Goal: Information Seeking & Learning: Learn about a topic

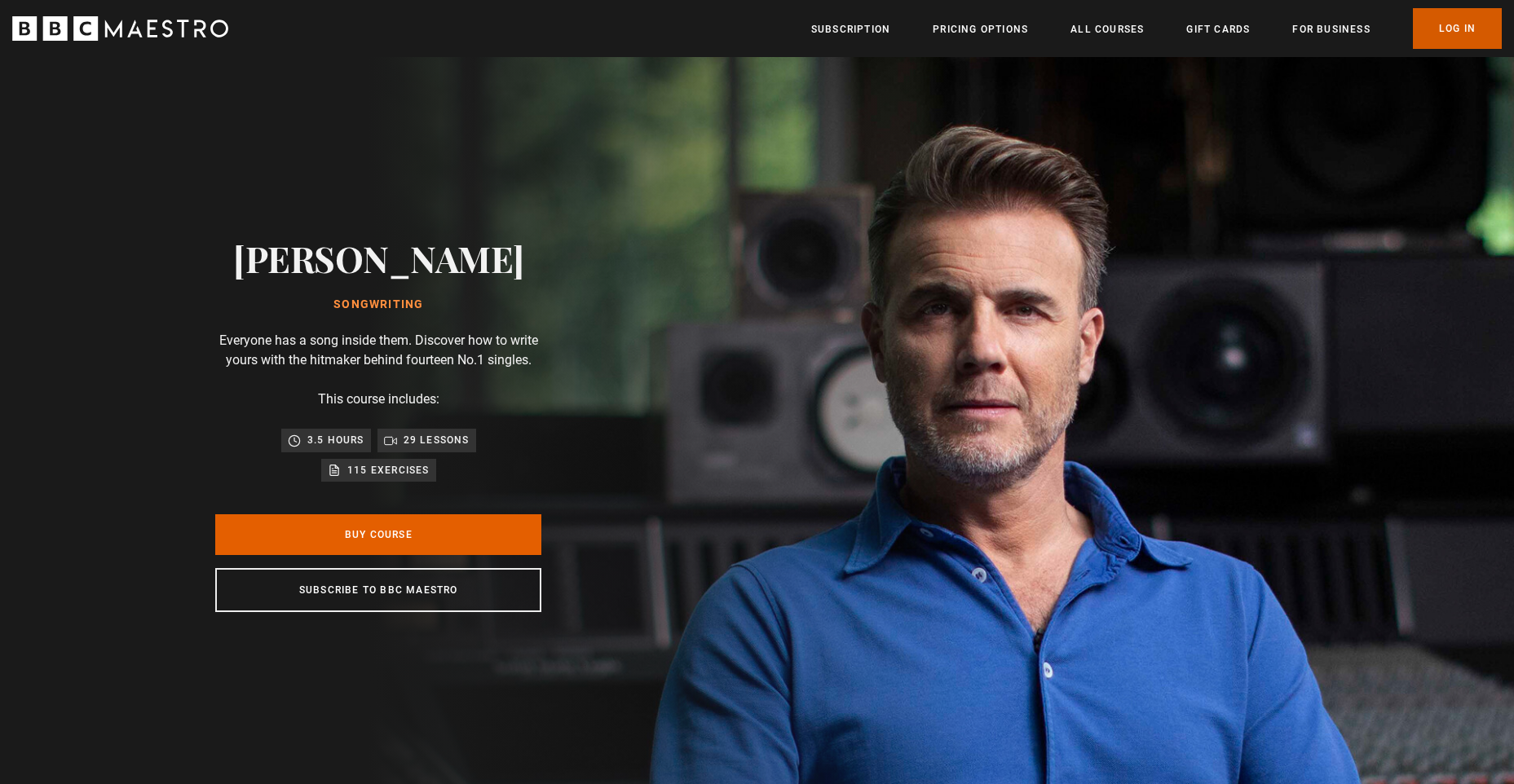
click at [1447, 28] on link "Log In" at bounding box center [1457, 28] width 89 height 41
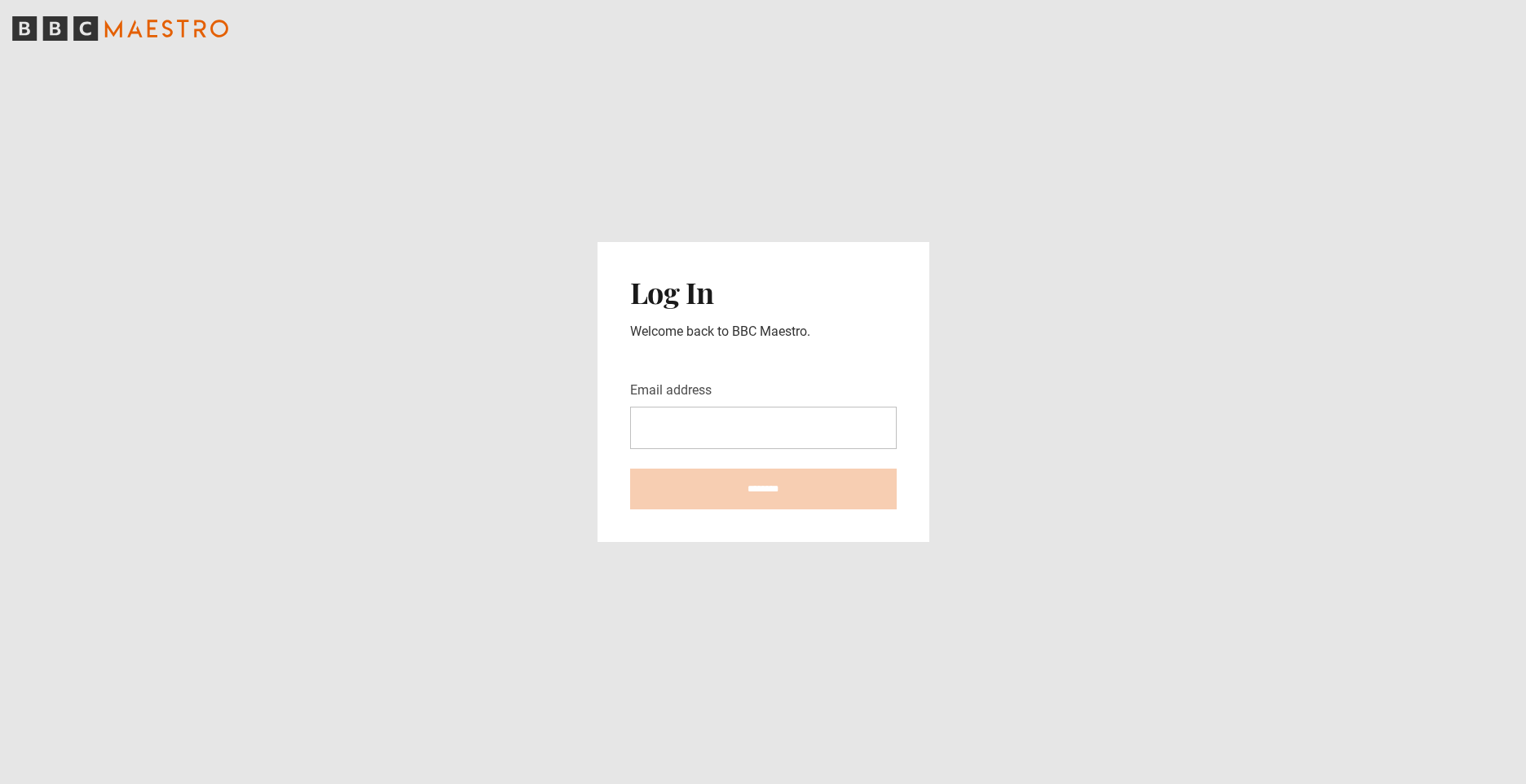
drag, startPoint x: 735, startPoint y: 433, endPoint x: 723, endPoint y: 419, distance: 18.4
click at [735, 433] on input "Email address" at bounding box center [763, 428] width 266 height 42
type input "**********"
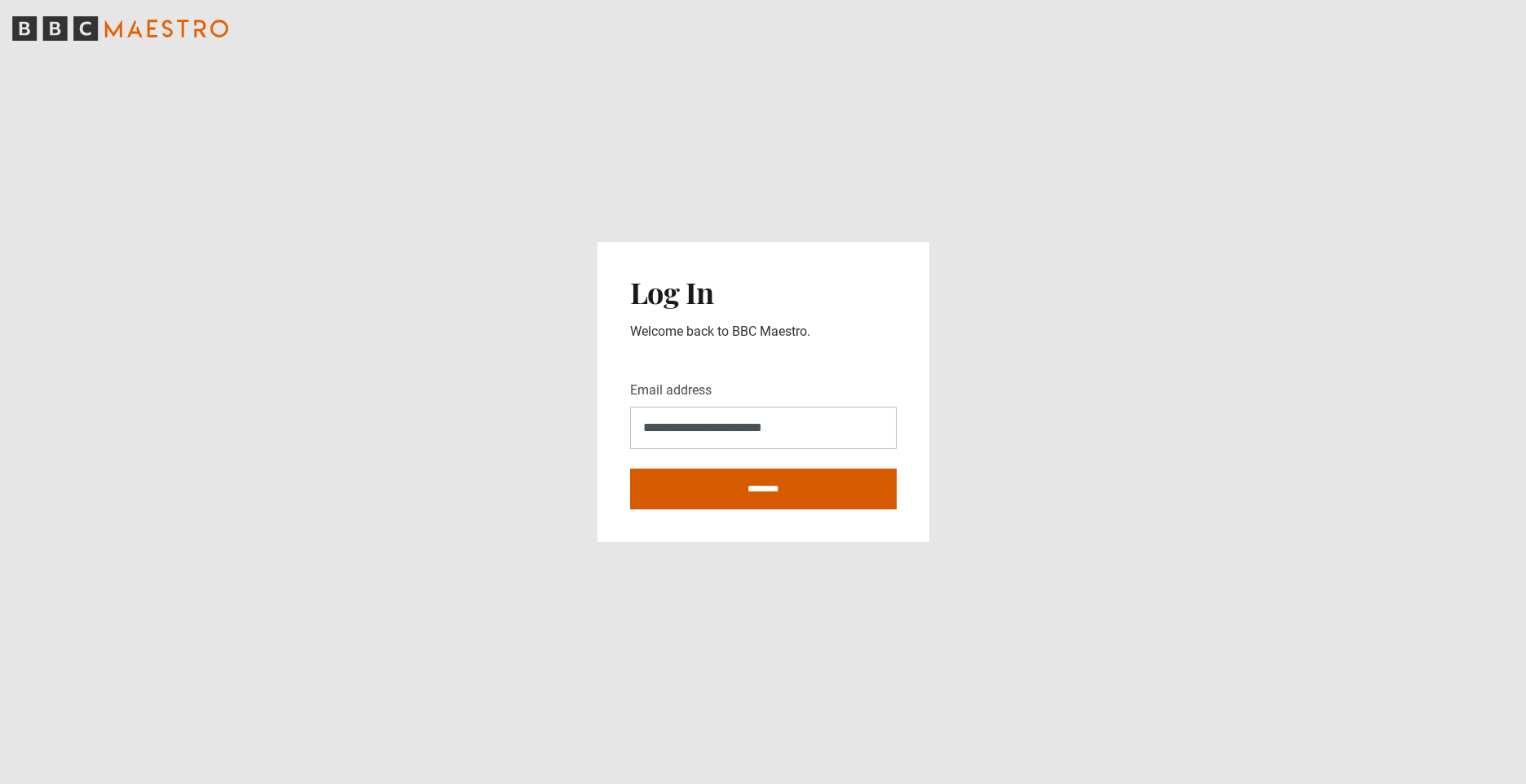
click at [762, 492] on input "********" at bounding box center [763, 489] width 266 height 41
type input "**********"
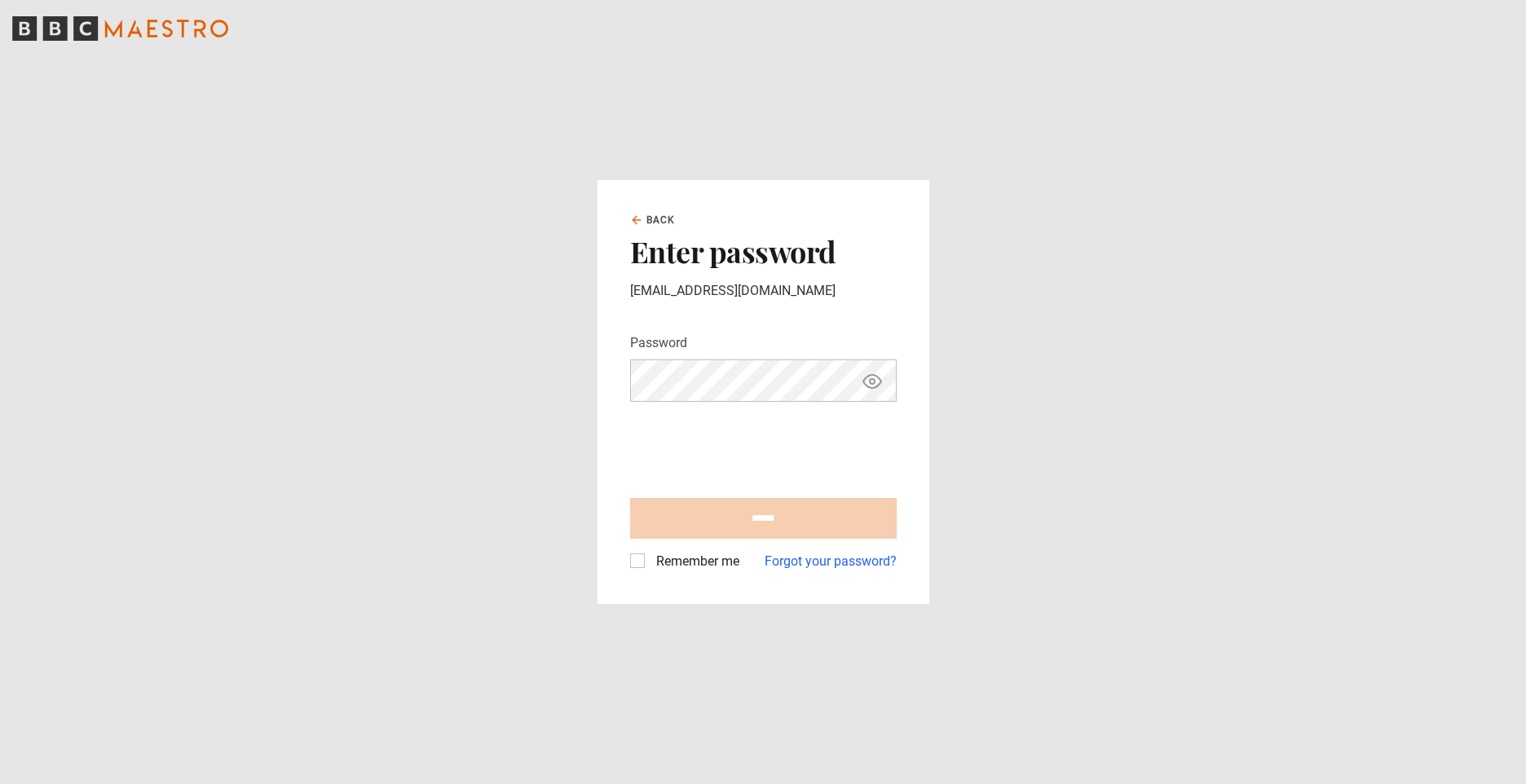
click at [750, 534] on input "******" at bounding box center [763, 519] width 266 height 41
type input "**********"
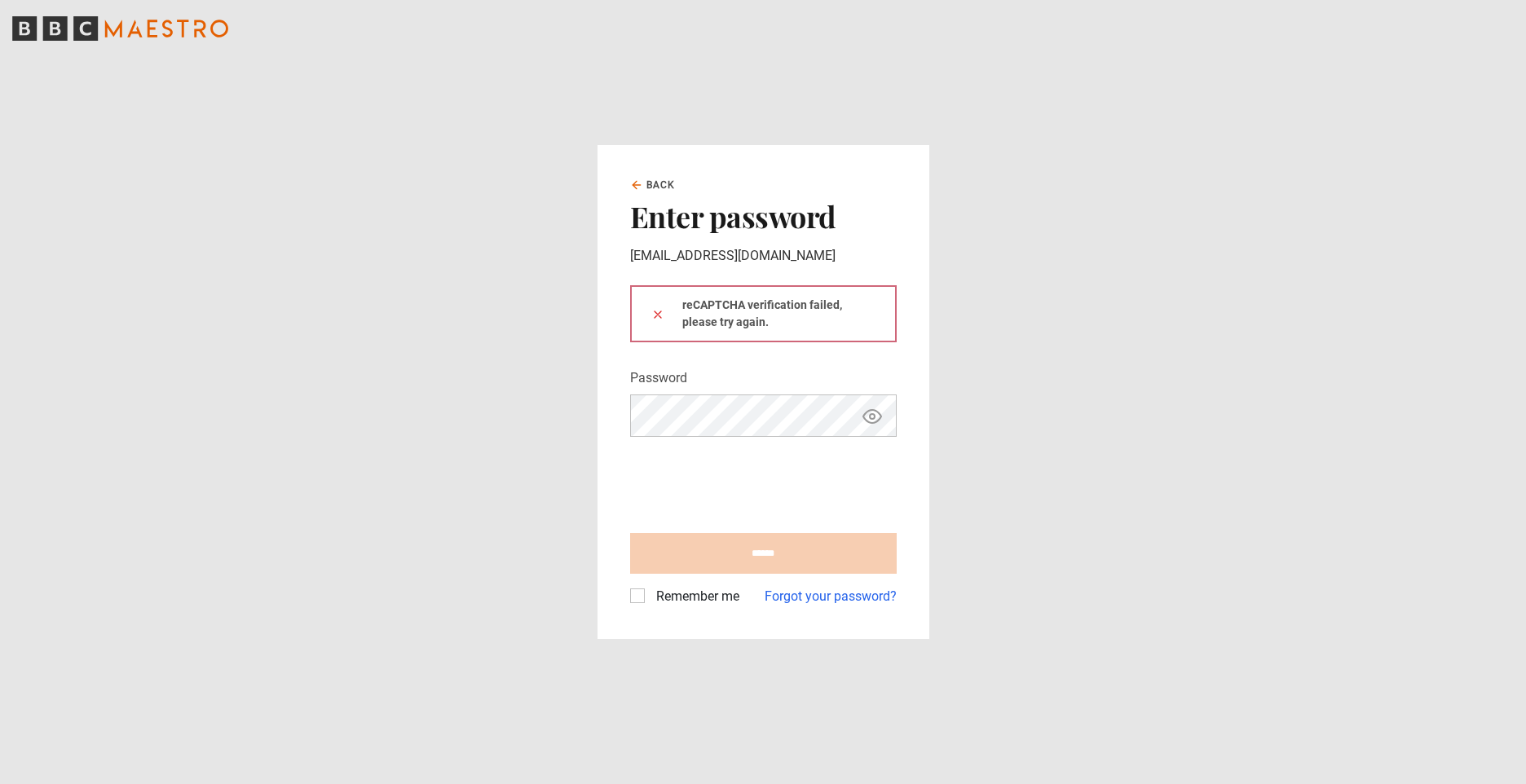
click at [823, 315] on div "reCAPTCHA verification failed, please try again." at bounding box center [763, 313] width 266 height 57
click at [746, 564] on input "******" at bounding box center [763, 553] width 266 height 41
type input "**********"
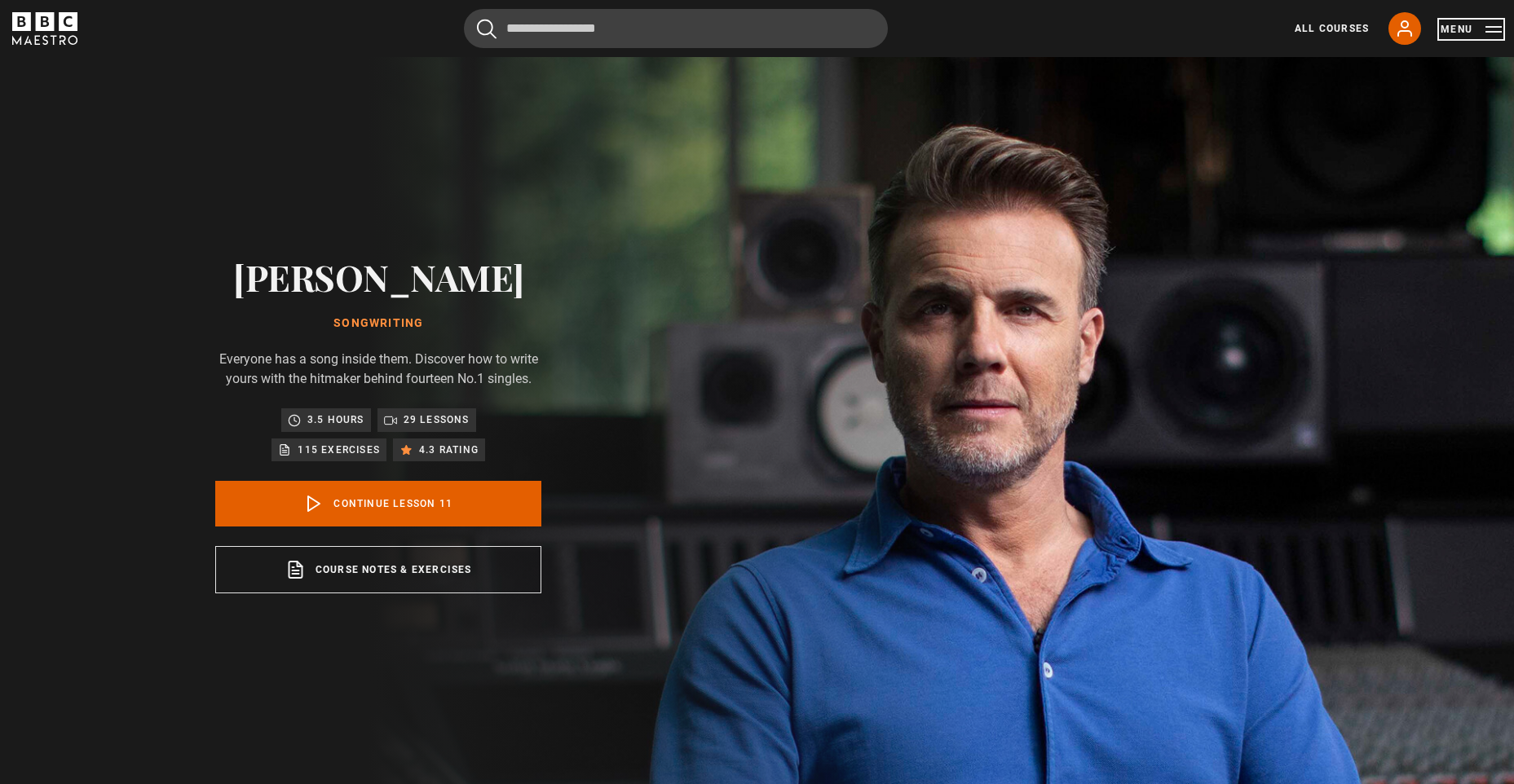
click at [1478, 30] on button "Menu" at bounding box center [1471, 29] width 61 height 16
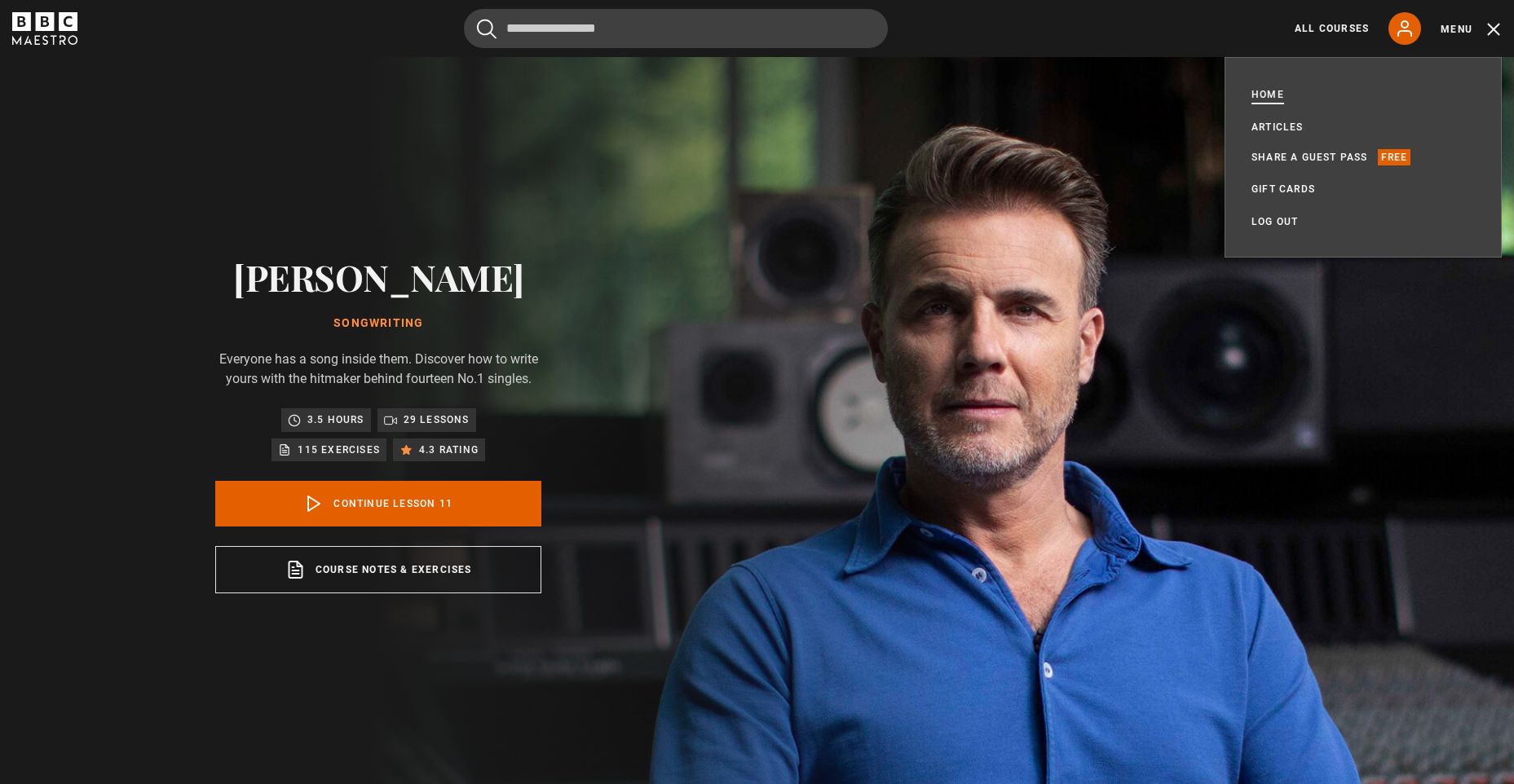
click at [1269, 98] on link "Home" at bounding box center [1267, 94] width 33 height 16
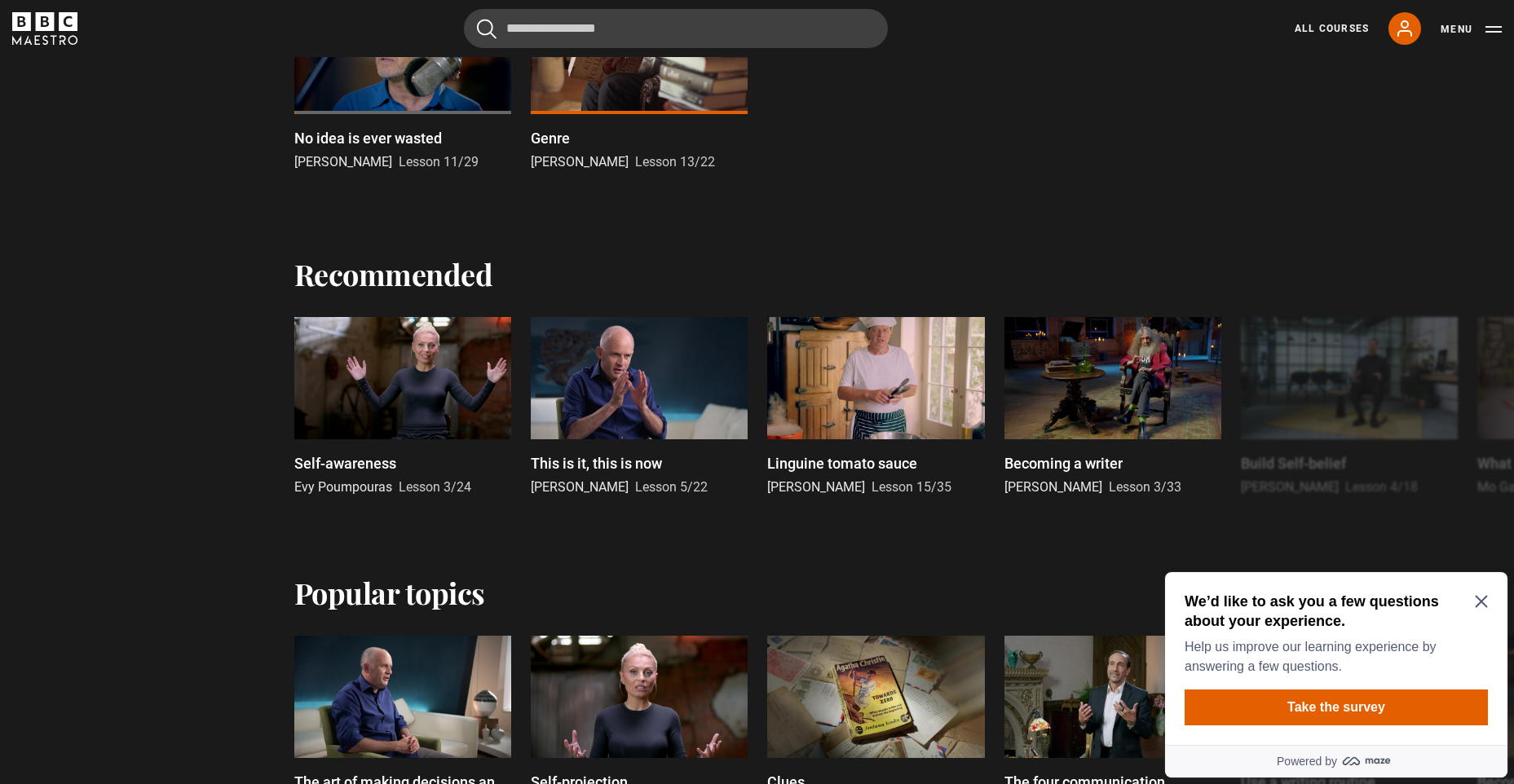
scroll to position [489, 0]
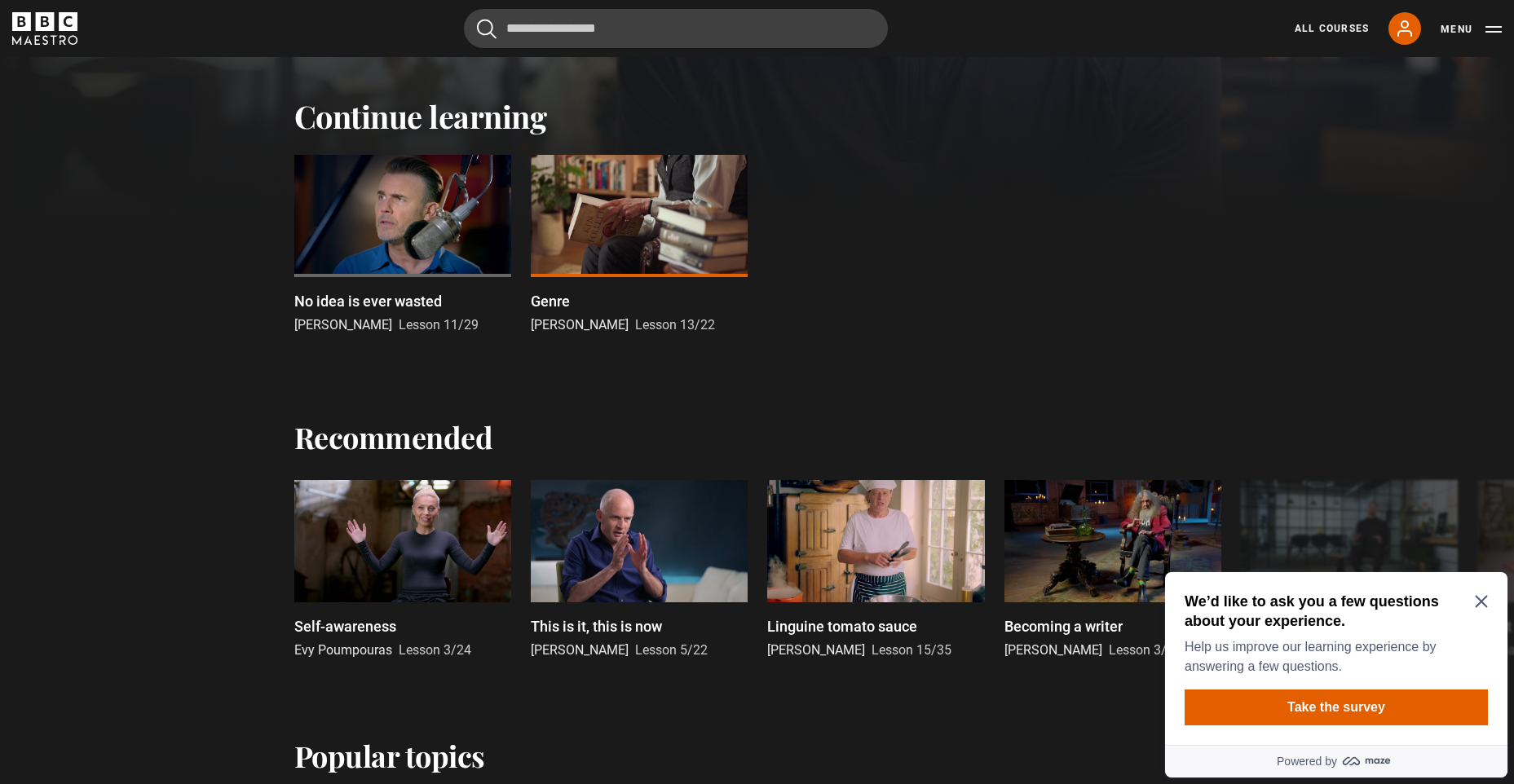
click at [622, 212] on div at bounding box center [640, 216] width 217 height 123
click at [1486, 601] on icon "Close Maze Prompt" at bounding box center [1481, 601] width 13 height 13
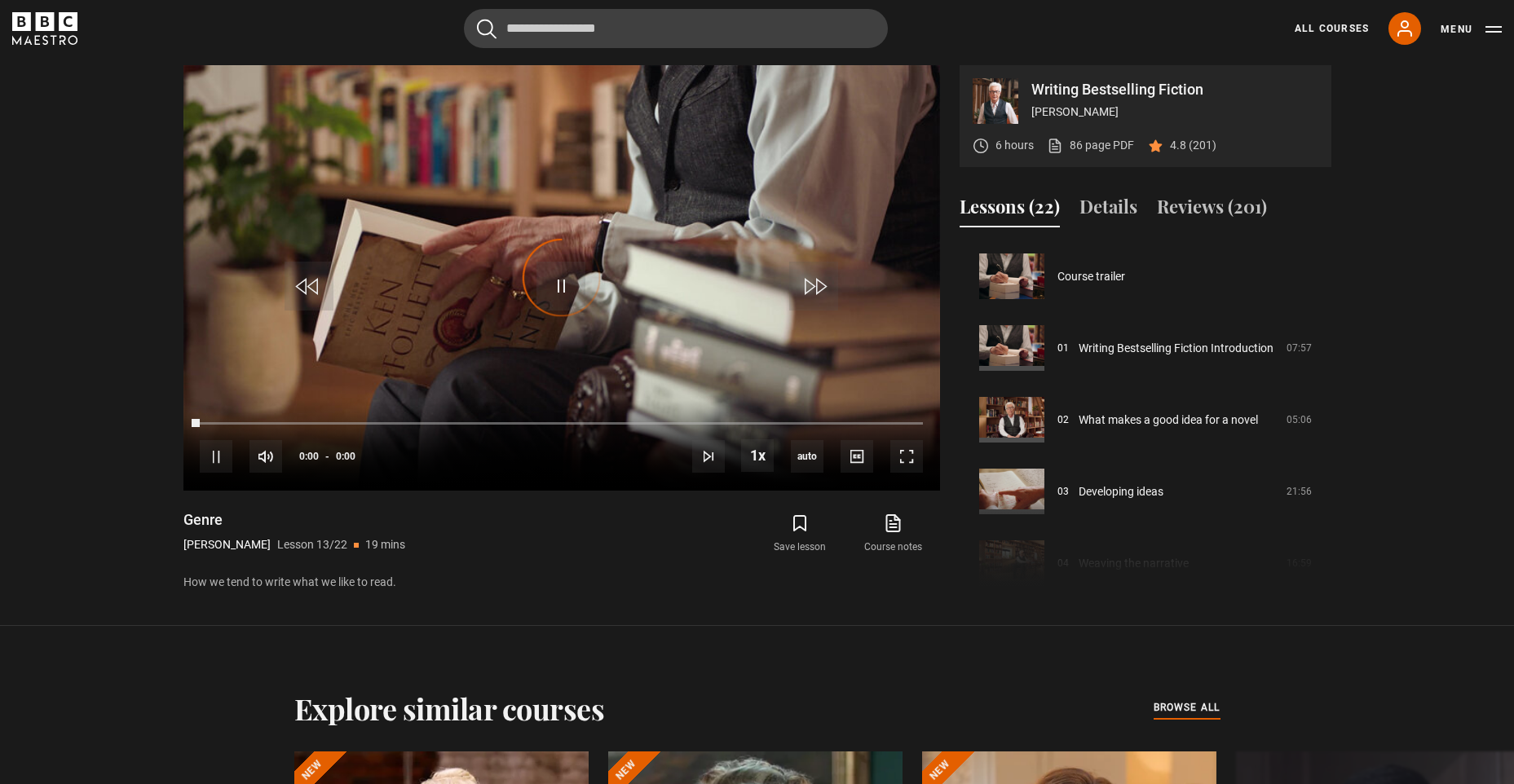
scroll to position [861, 0]
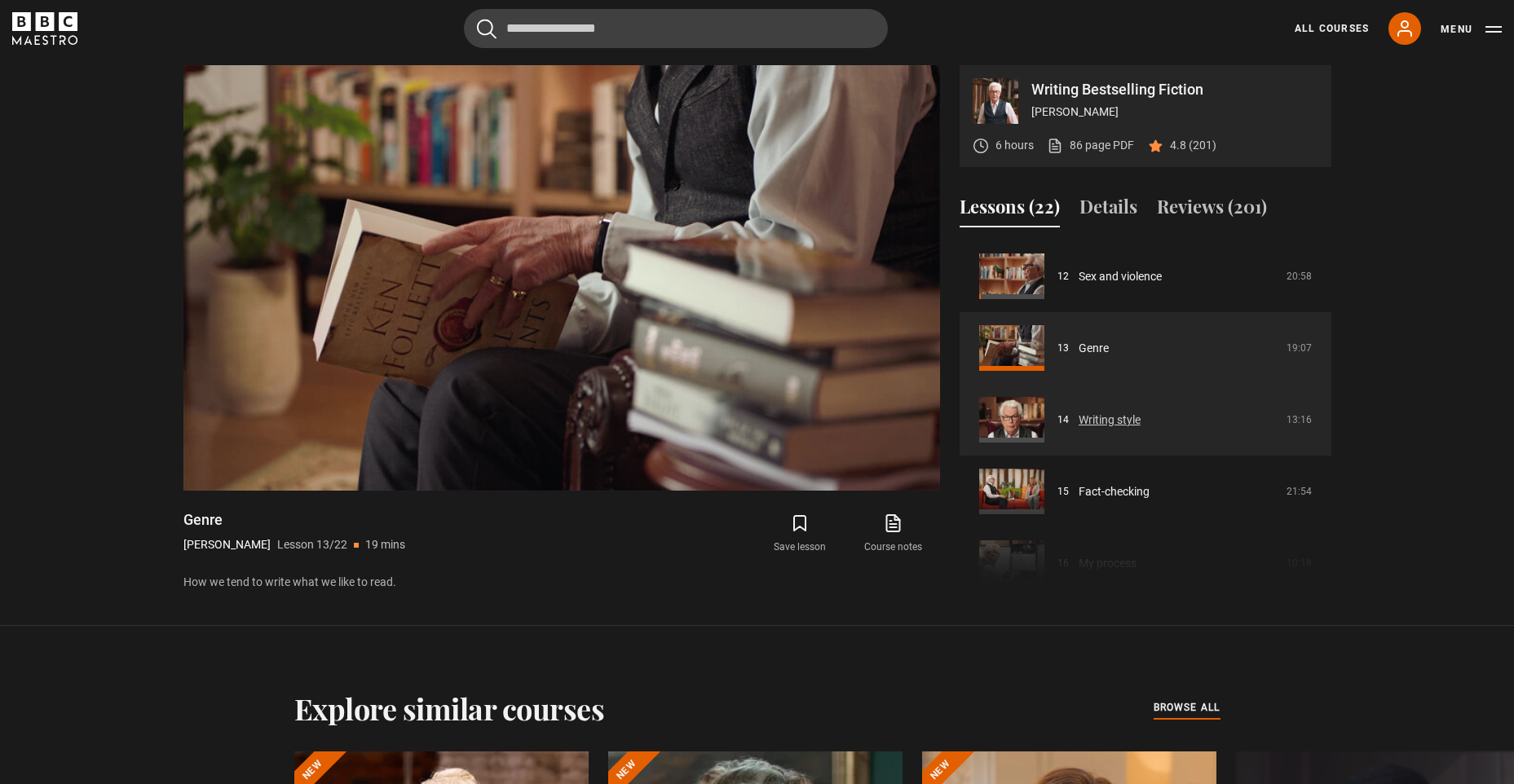
click at [1078, 423] on link "Writing style" at bounding box center [1109, 420] width 62 height 17
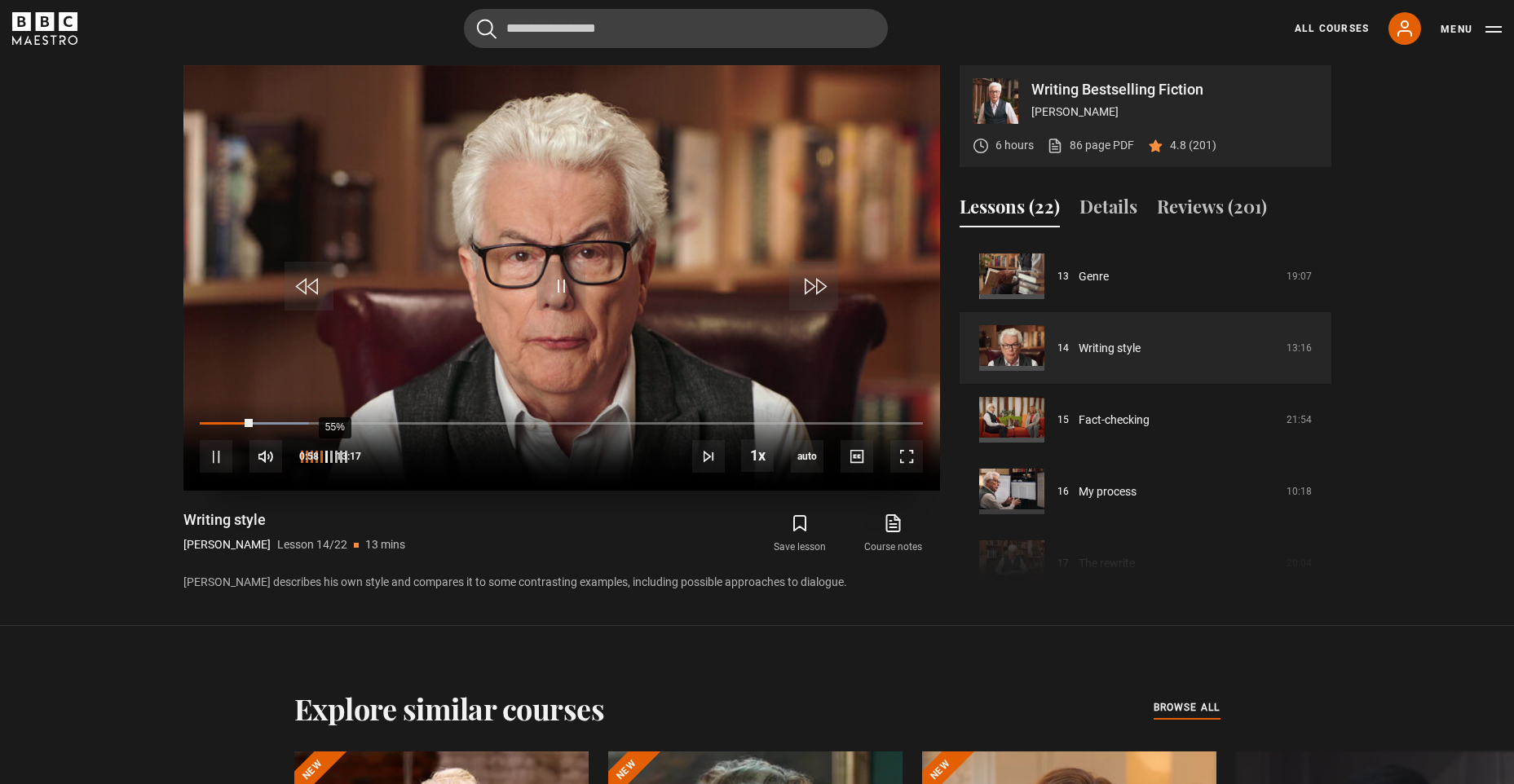
click at [327, 457] on div "55%" at bounding box center [322, 457] width 49 height 12
click at [341, 457] on div "65%" at bounding box center [341, 457] width 1 height 12
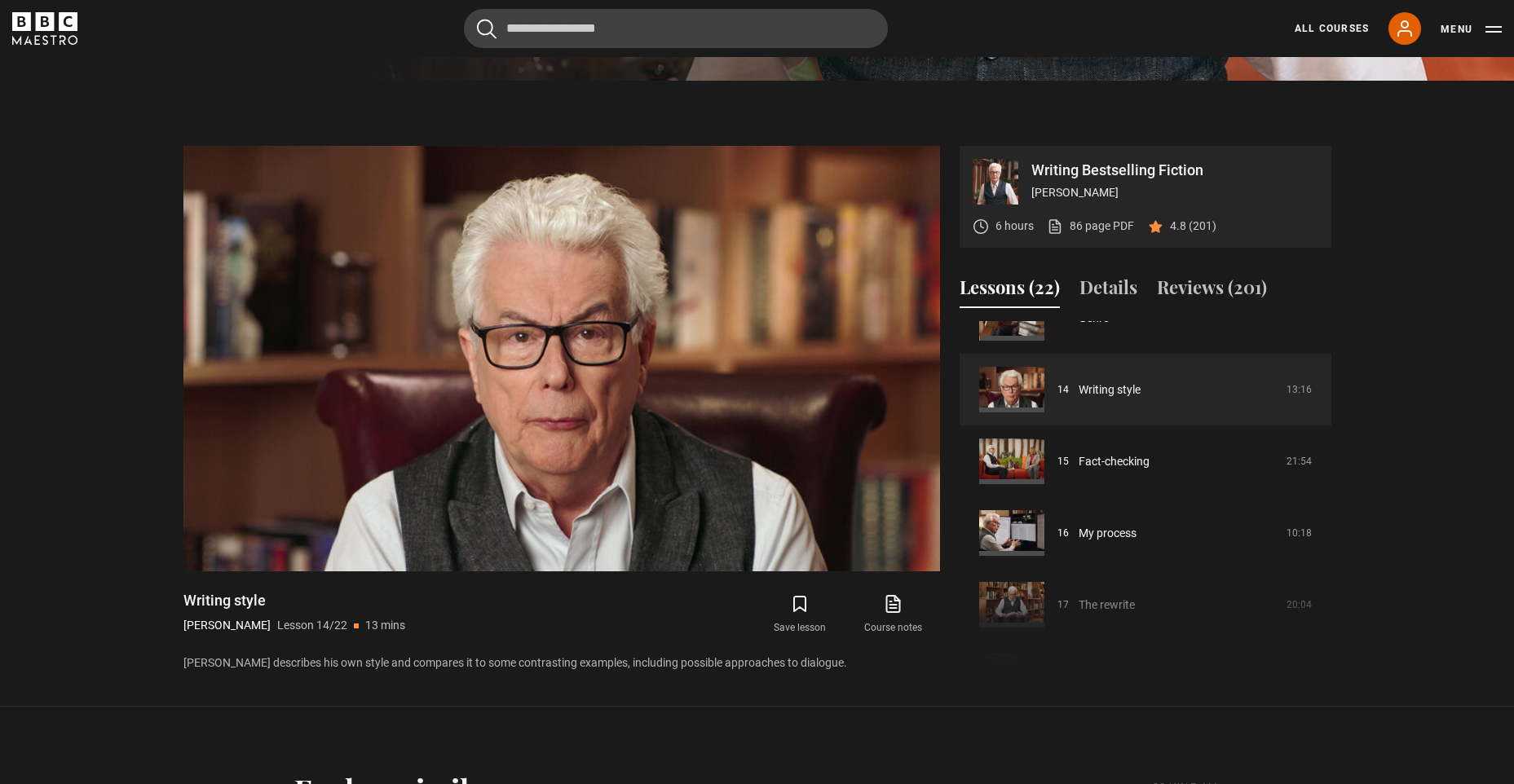
scroll to position [711, 0]
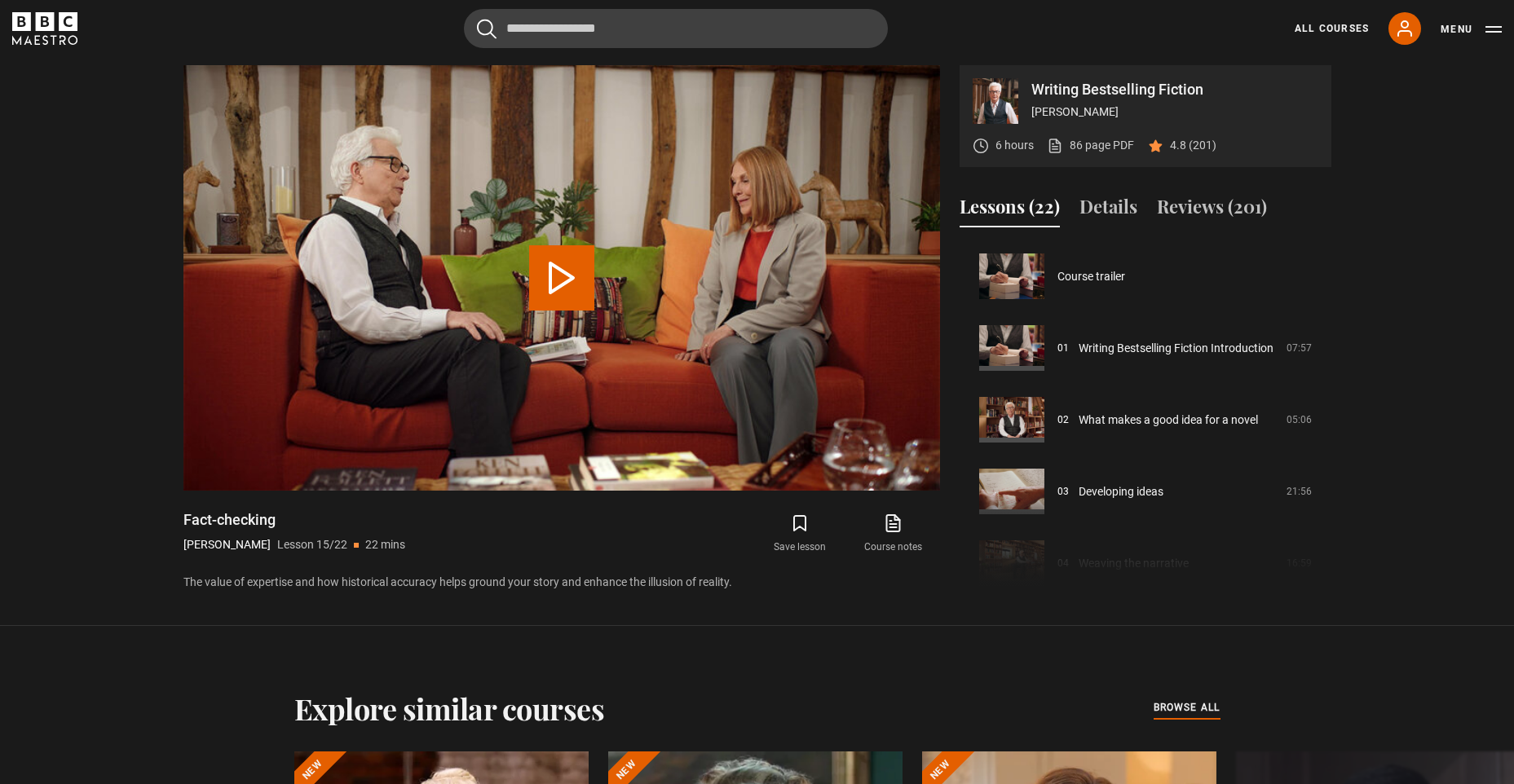
scroll to position [1004, 0]
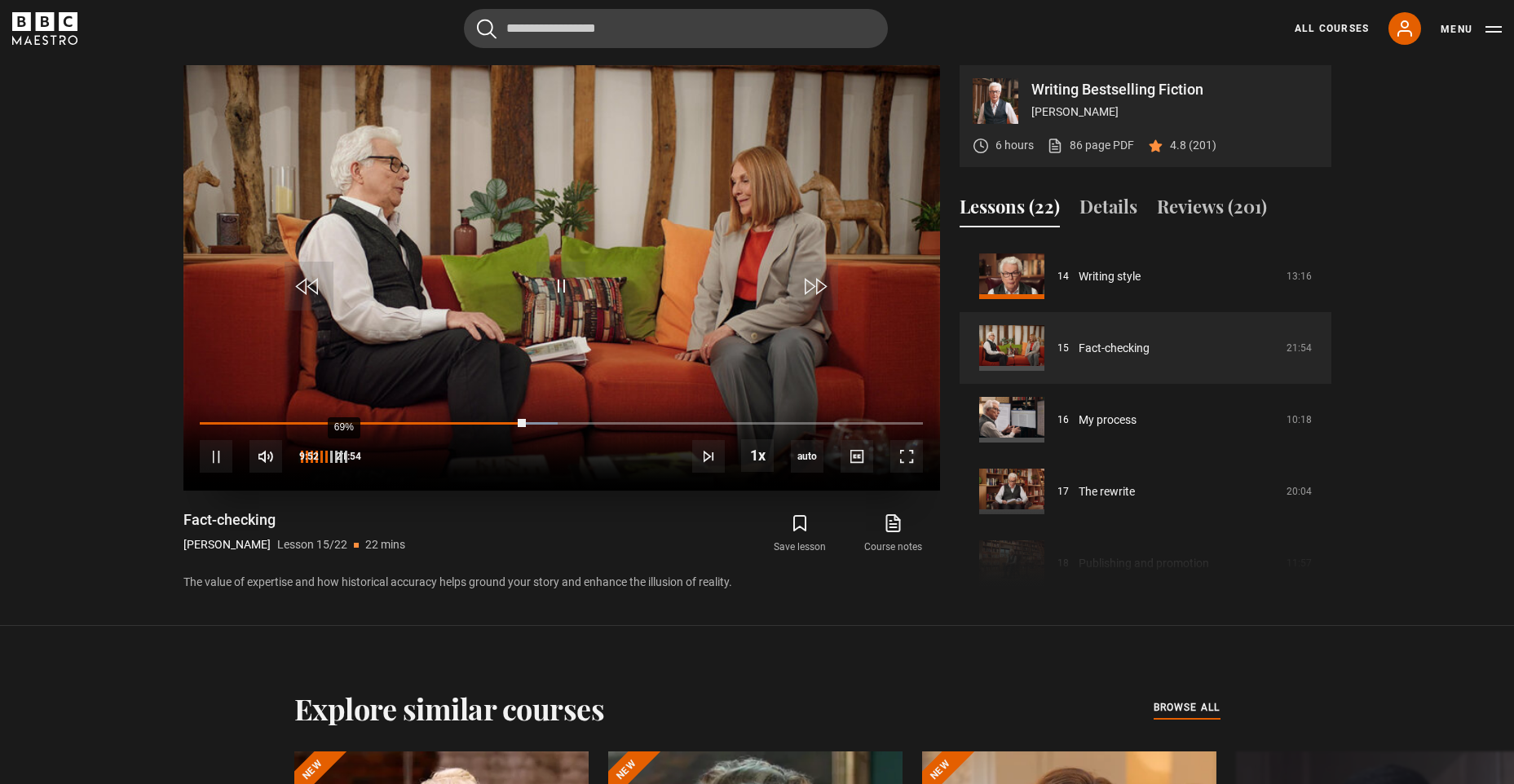
click at [343, 457] on div "69%" at bounding box center [343, 457] width 1 height 12
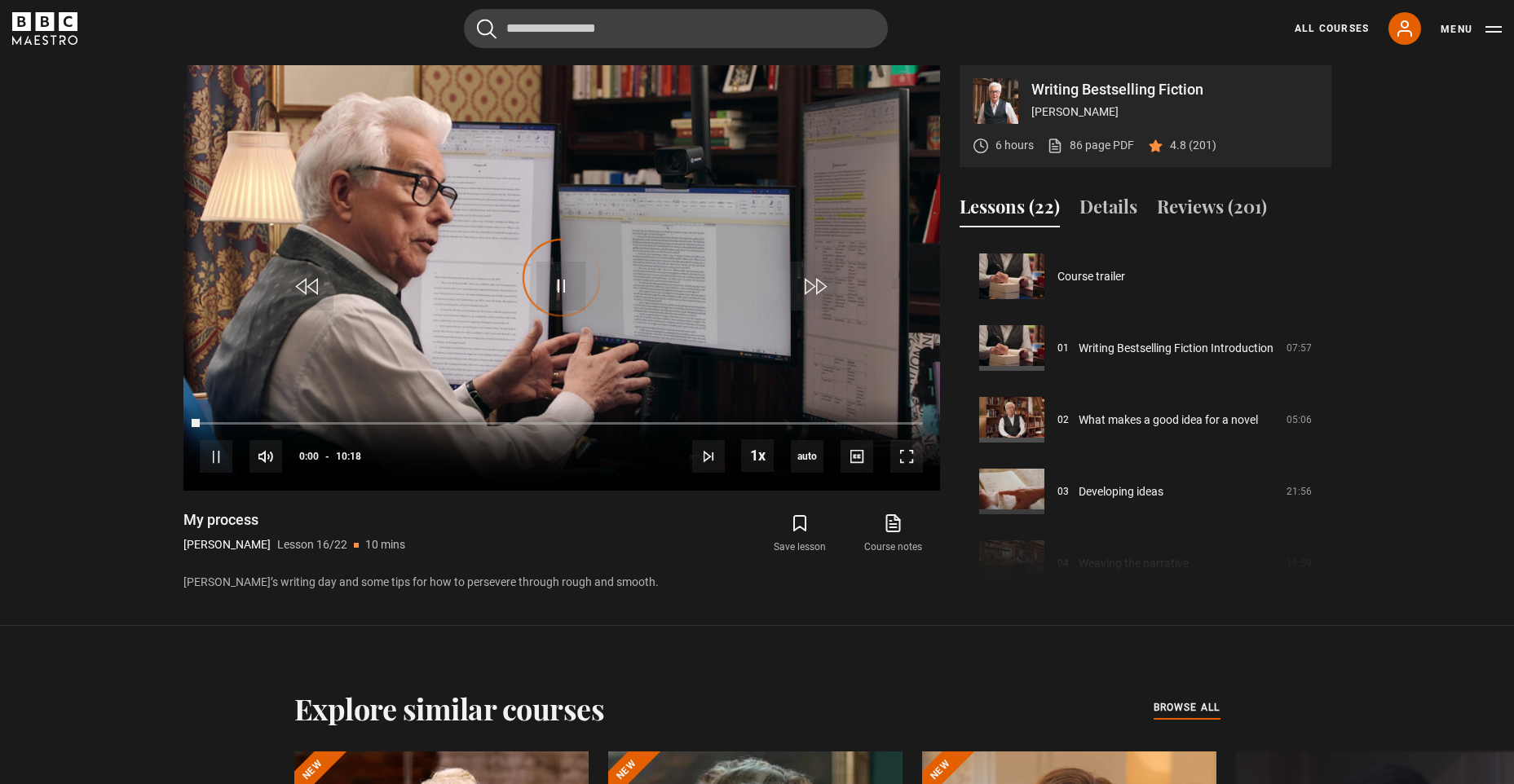
scroll to position [1076, 0]
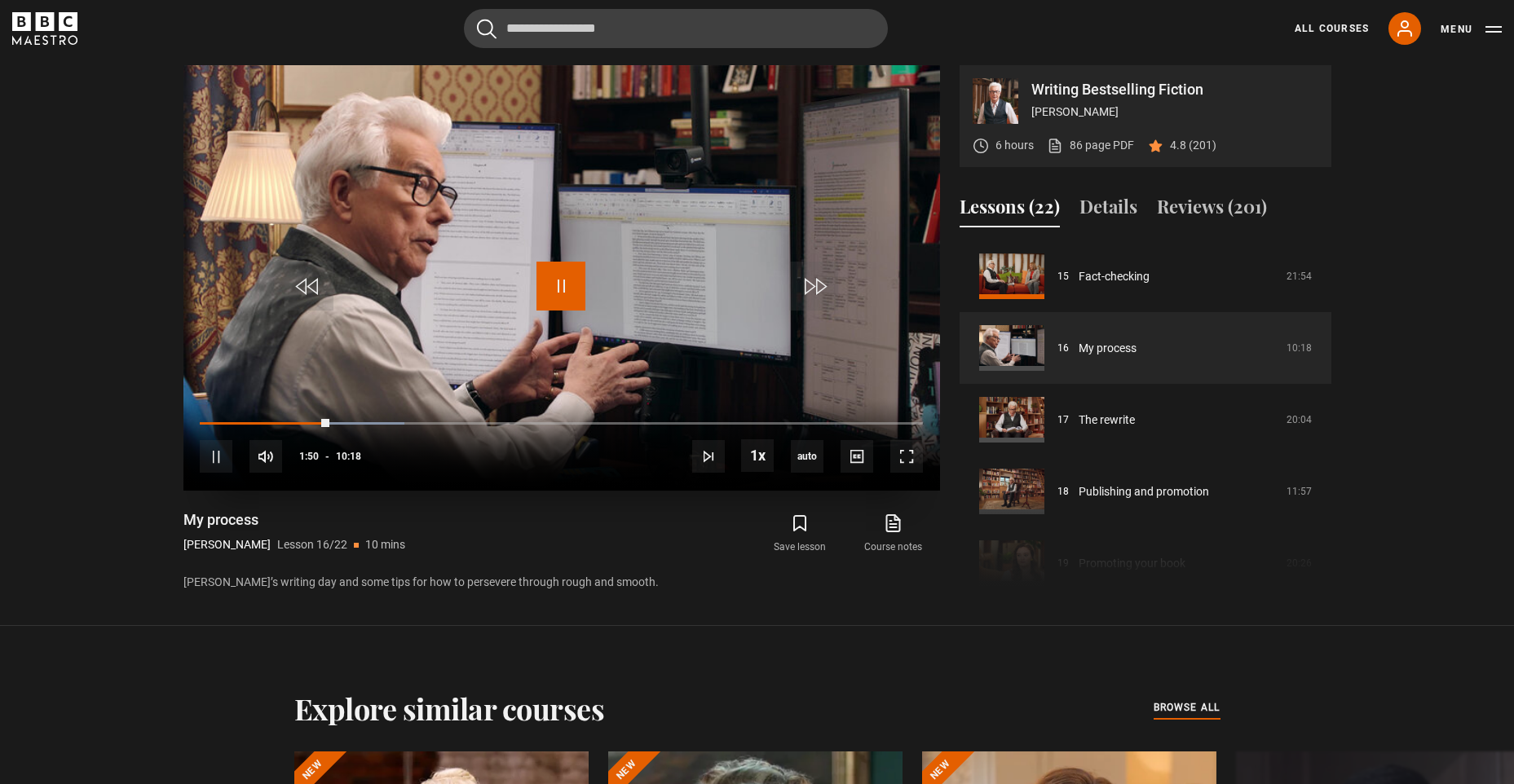
click at [562, 272] on span "Video Player" at bounding box center [560, 286] width 49 height 49
drag, startPoint x: 557, startPoint y: 295, endPoint x: 548, endPoint y: 230, distance: 65.6
click at [557, 295] on span "Video Player" at bounding box center [560, 286] width 49 height 49
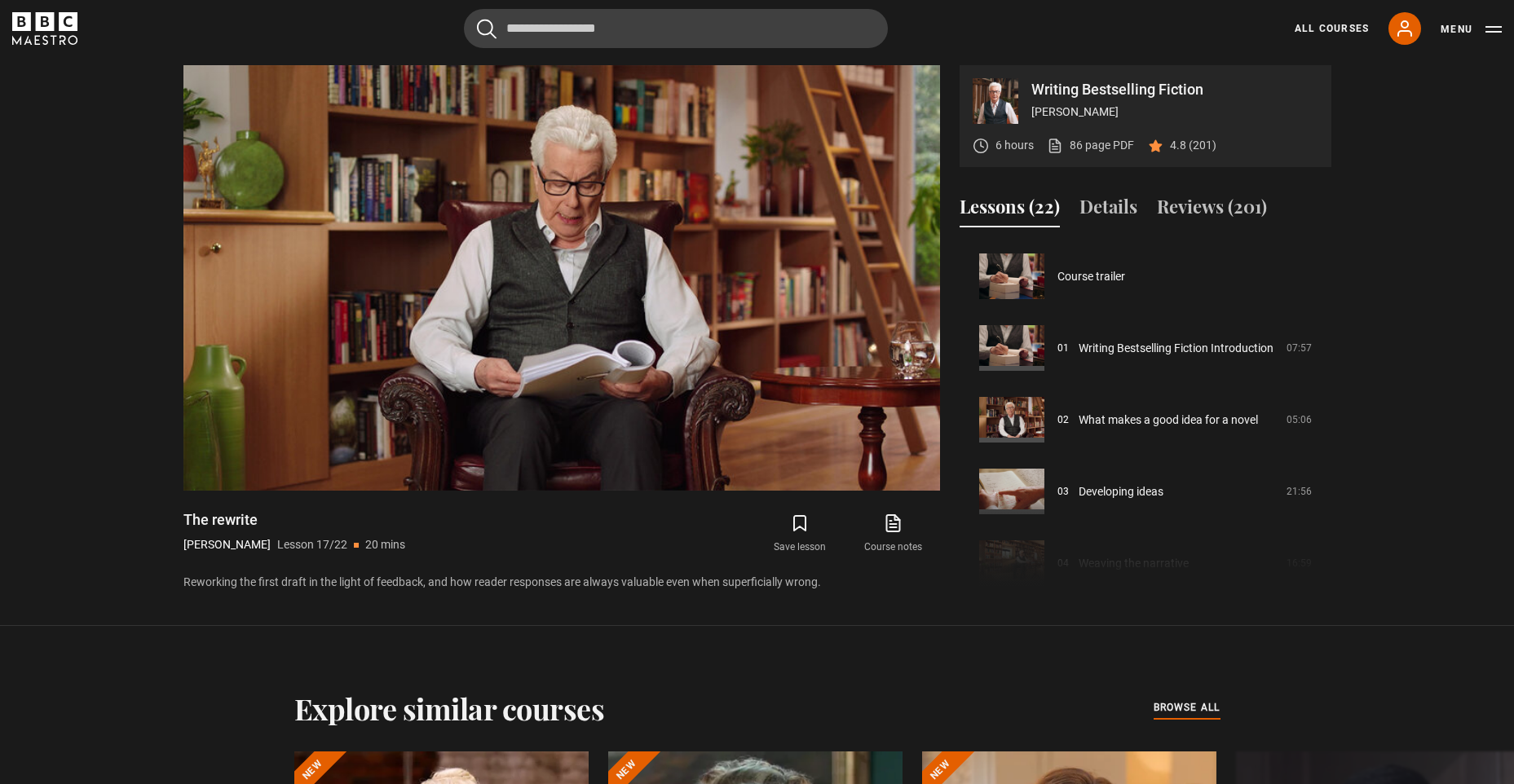
scroll to position [1147, 0]
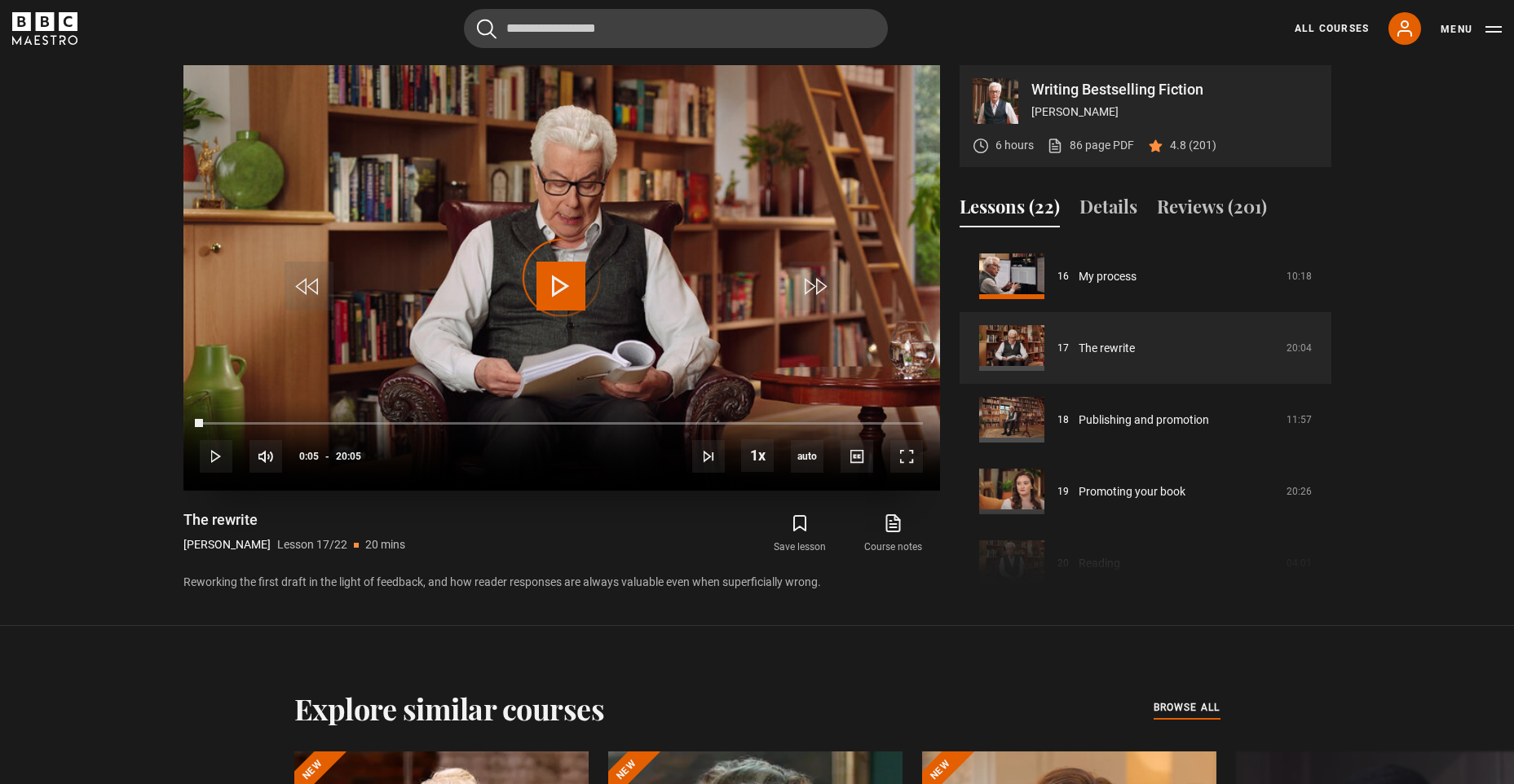
drag, startPoint x: 203, startPoint y: 419, endPoint x: 284, endPoint y: 450, distance: 86.7
click at [611, 445] on div "10s Skip Back 10 seconds Play 10s Skip Forward 10 seconds Loaded : 0.00% 00:25 …" at bounding box center [561, 445] width 756 height 91
drag, startPoint x: 199, startPoint y: 420, endPoint x: 348, endPoint y: 427, distance: 149.2
click at [348, 427] on div "10s Skip Back 10 seconds Play 10s Skip Forward 10 seconds Loaded : 22.41% 01:06…" at bounding box center [561, 445] width 756 height 91
drag, startPoint x: 348, startPoint y: 414, endPoint x: 515, endPoint y: 423, distance: 167.2
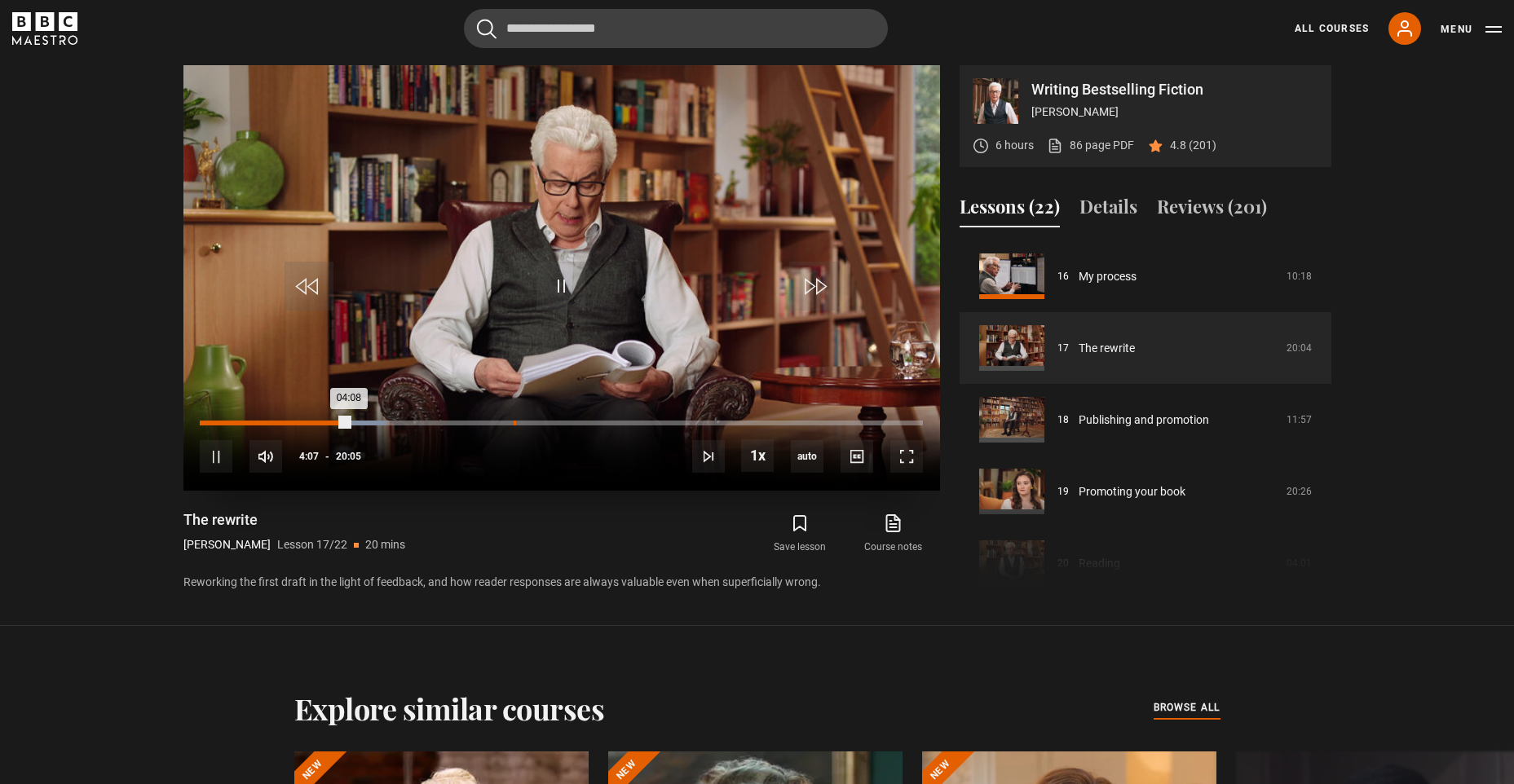
click at [515, 423] on div "10s Skip Back 10 seconds Pause 10s Skip Forward 10 seconds Loaded : 25.73% 08:4…" at bounding box center [561, 445] width 756 height 91
drag, startPoint x: 344, startPoint y: 420, endPoint x: 538, endPoint y: 426, distance: 194.1
click at [538, 426] on div "10s Skip Back 10 seconds Play 10s Skip Forward 10 seconds Loaded : 0.00% 04:25 …" at bounding box center [561, 445] width 756 height 91
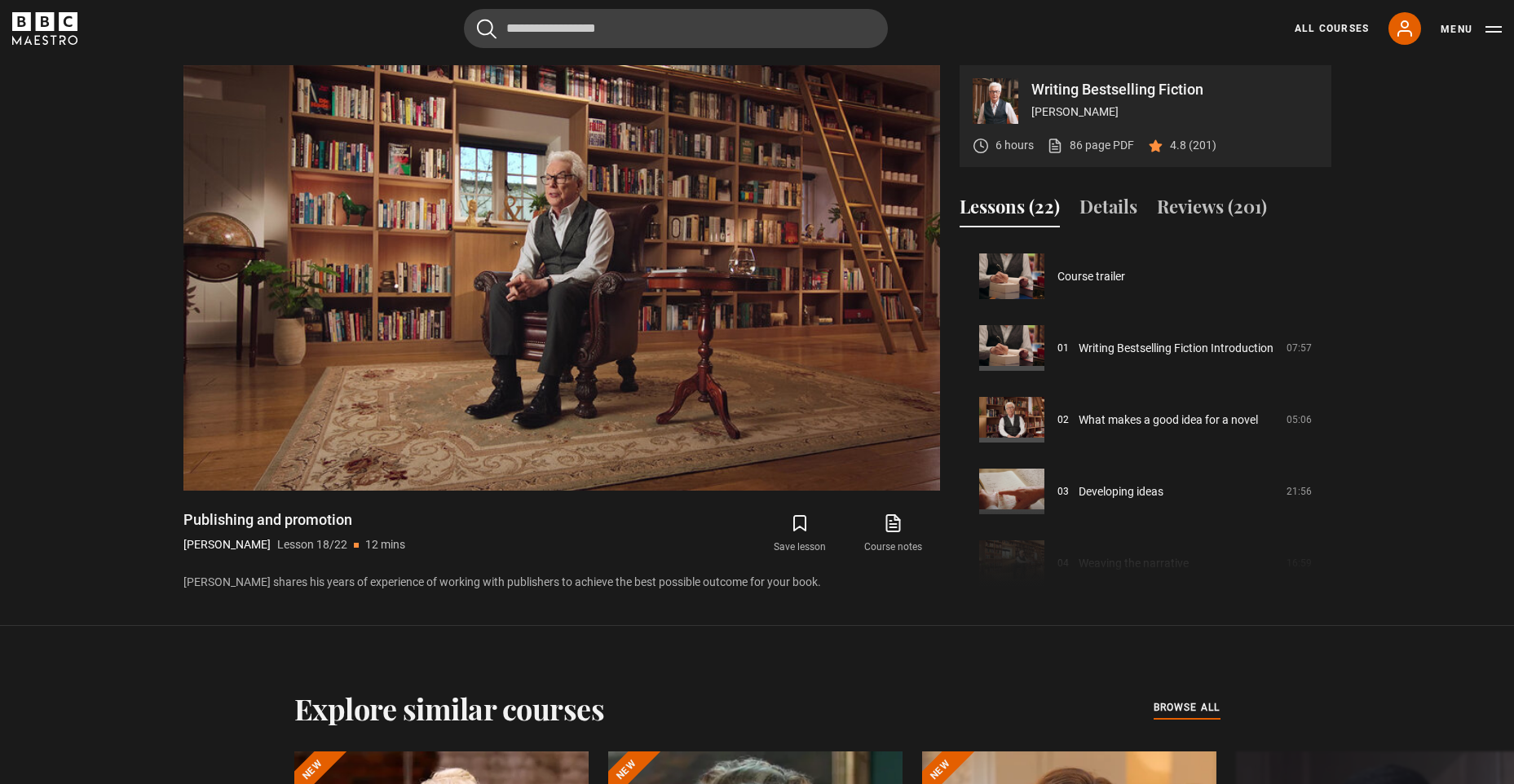
scroll to position [1219, 0]
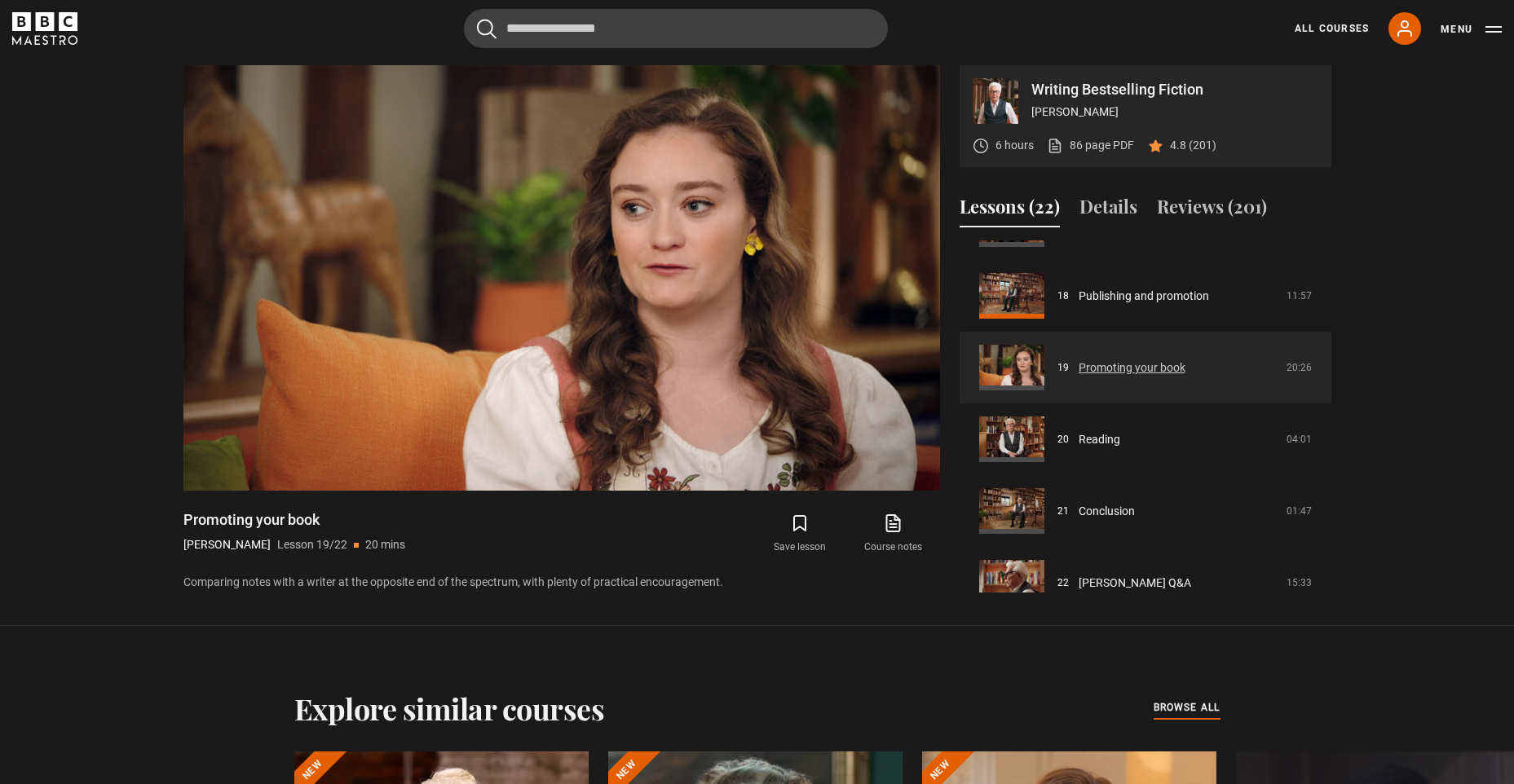
scroll to position [1297, 0]
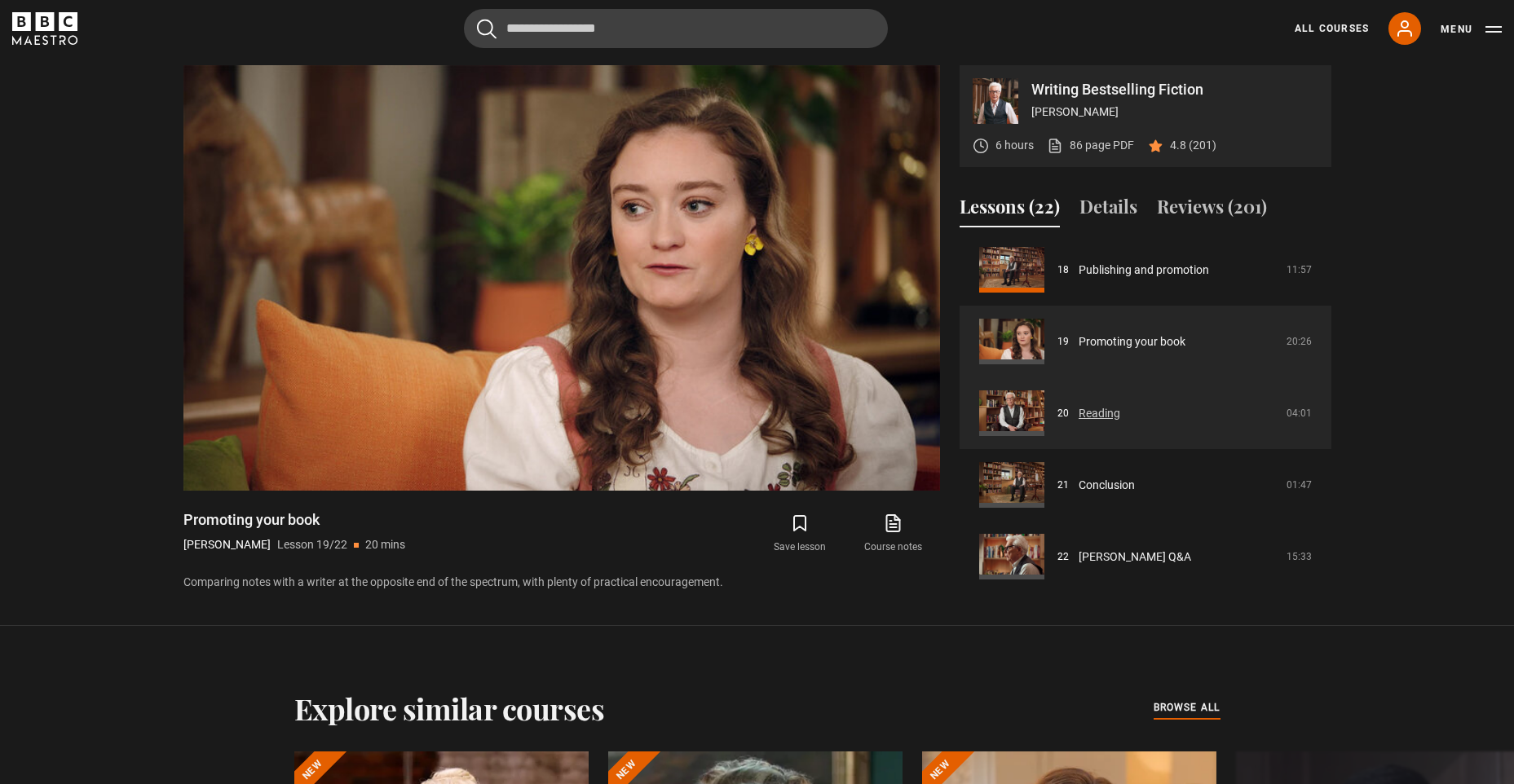
click at [1085, 413] on link "Reading" at bounding box center [1098, 413] width 41 height 17
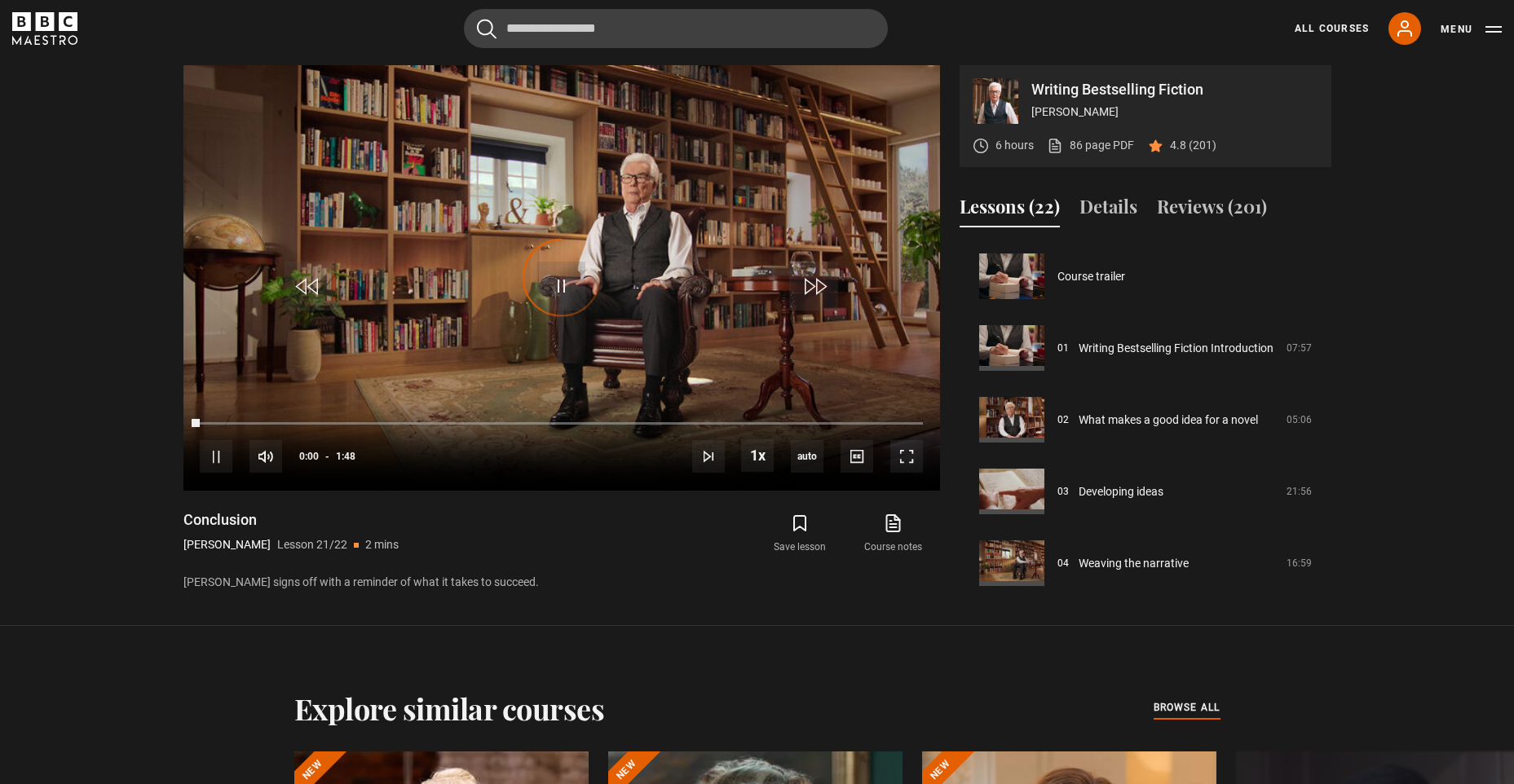
scroll to position [1297, 0]
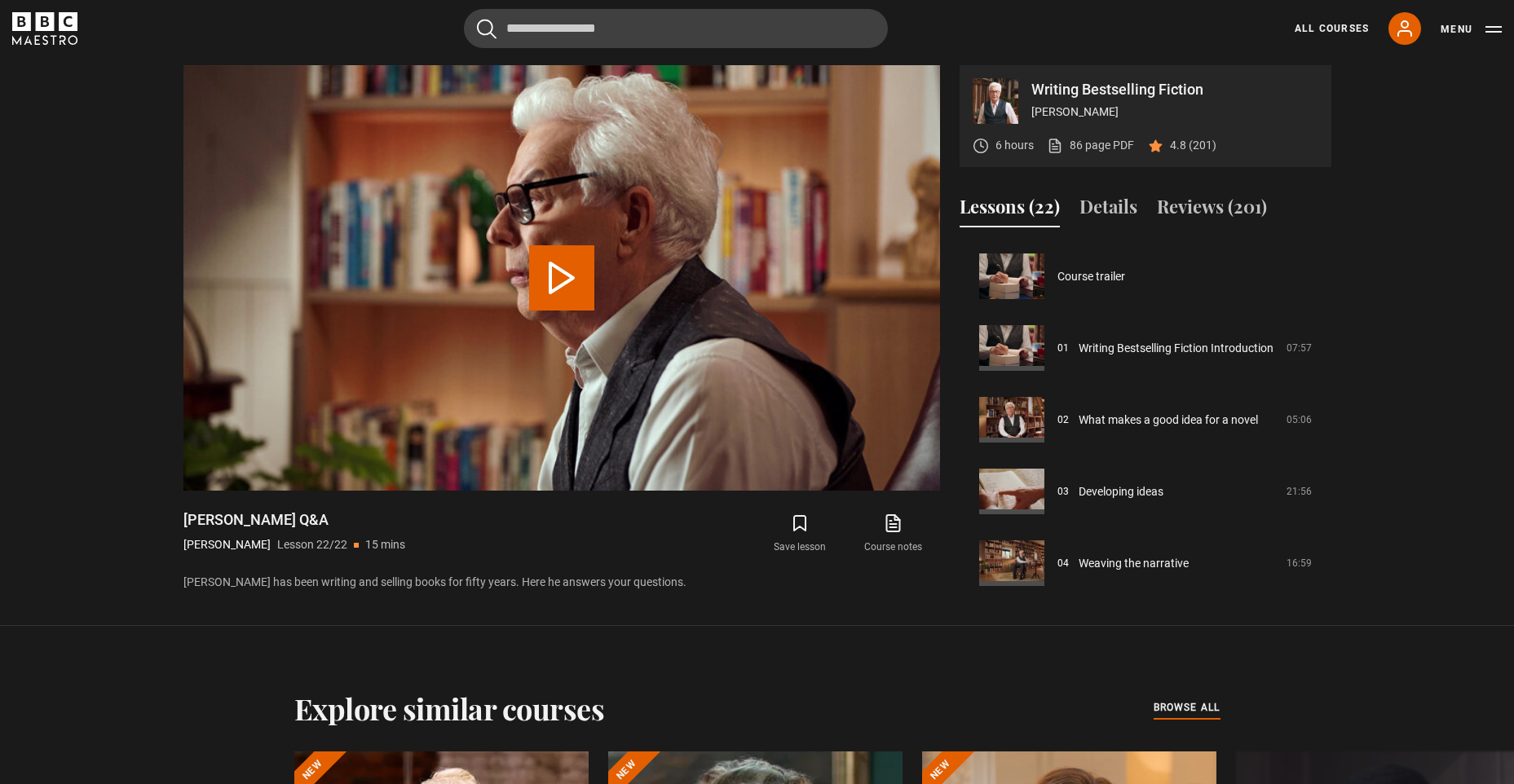
scroll to position [1297, 0]
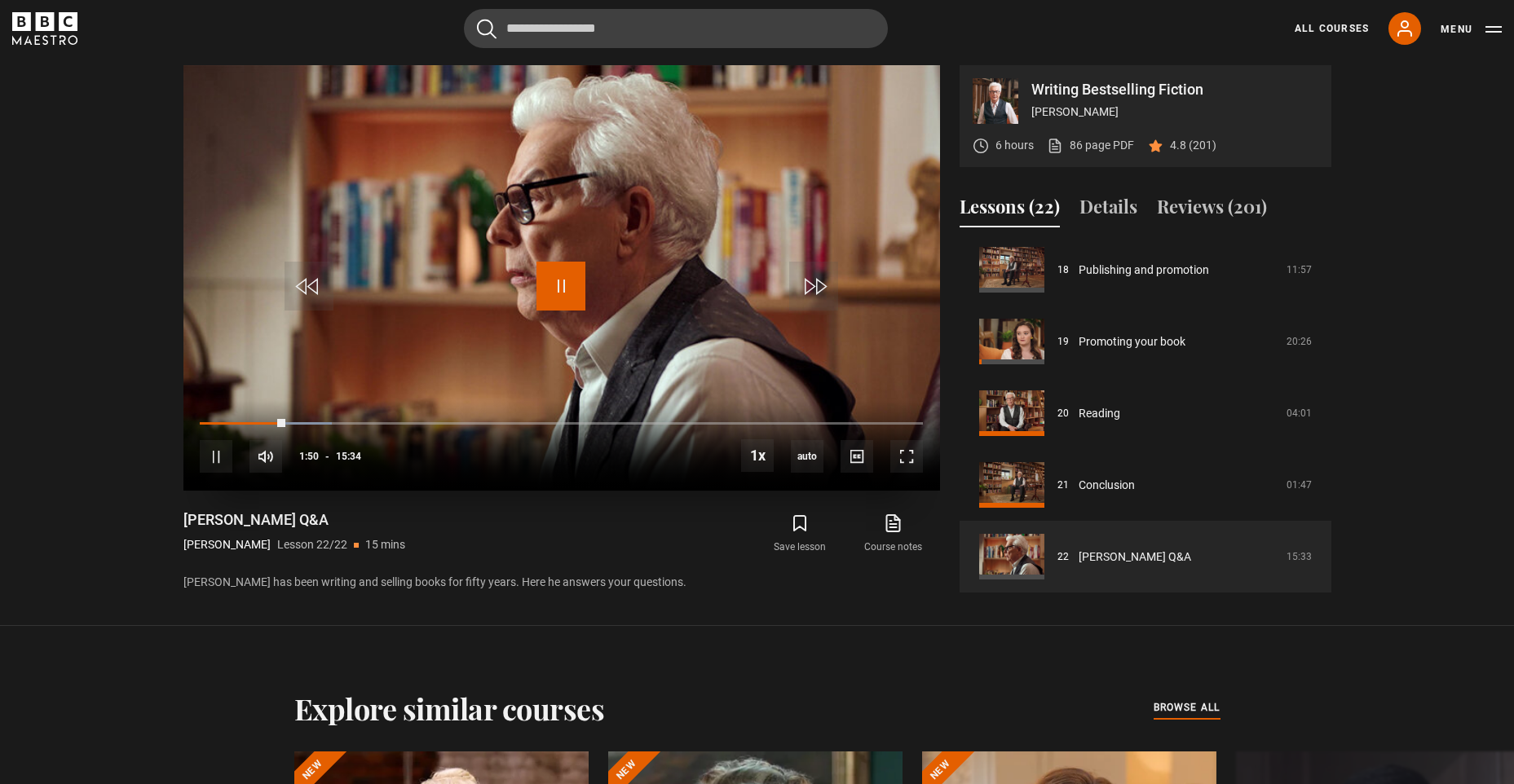
click at [548, 283] on span "Video Player" at bounding box center [560, 286] width 49 height 49
click at [545, 283] on span "Video Player" at bounding box center [560, 286] width 49 height 49
click at [566, 295] on span "Video Player" at bounding box center [560, 286] width 49 height 49
click at [553, 287] on span "Video Player" at bounding box center [560, 286] width 49 height 49
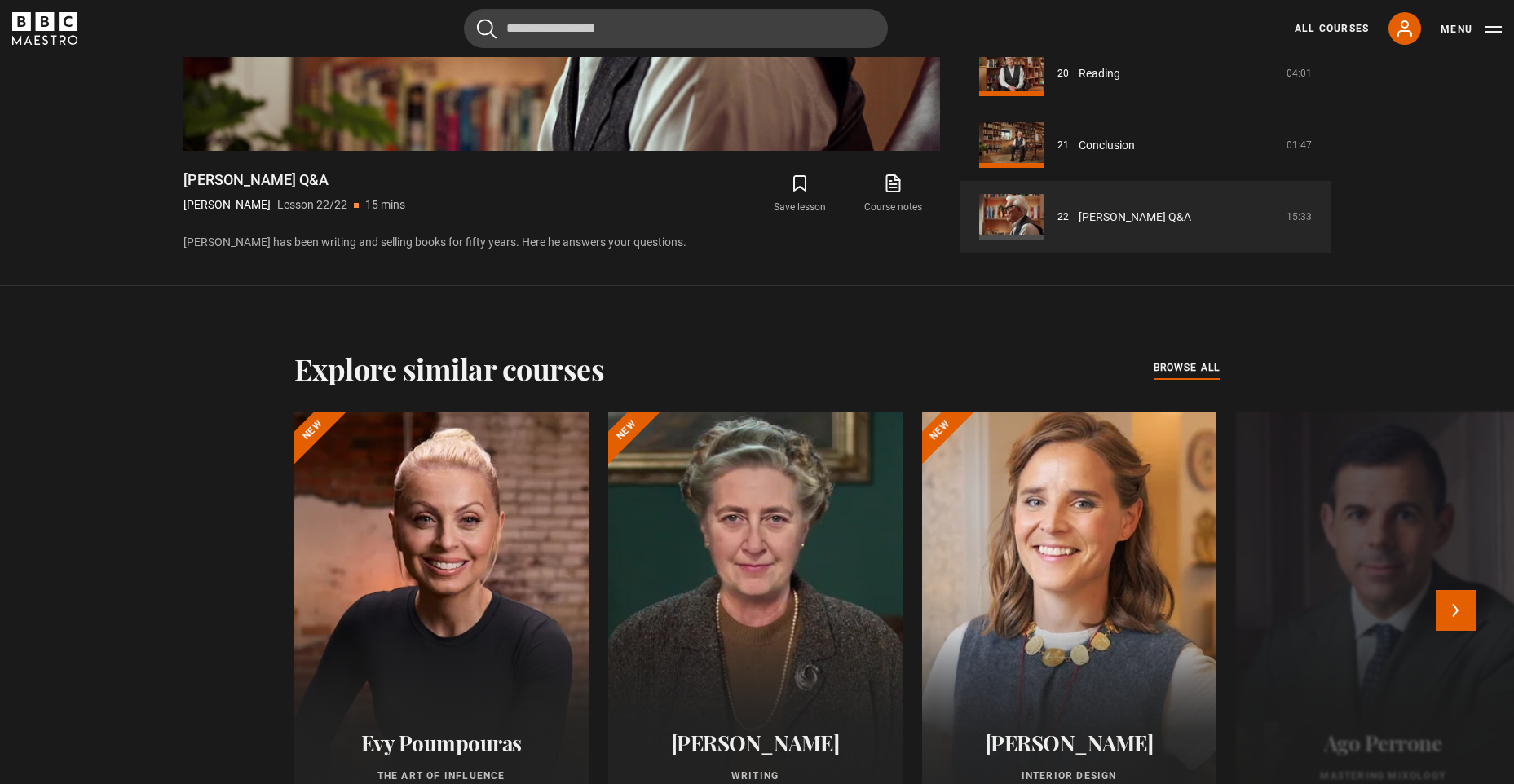
scroll to position [1281, 0]
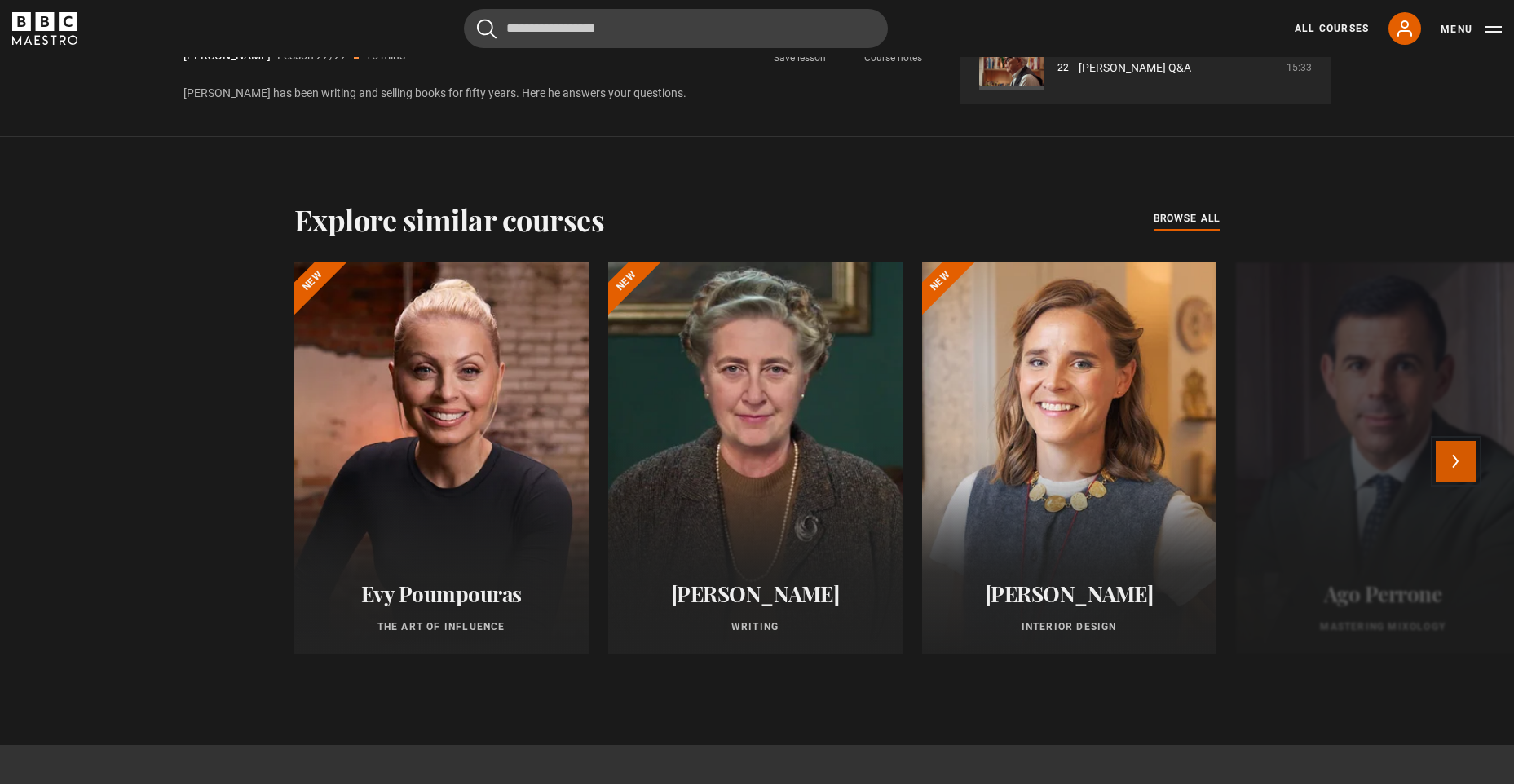
click at [1462, 450] on button "Next" at bounding box center [1456, 461] width 41 height 41
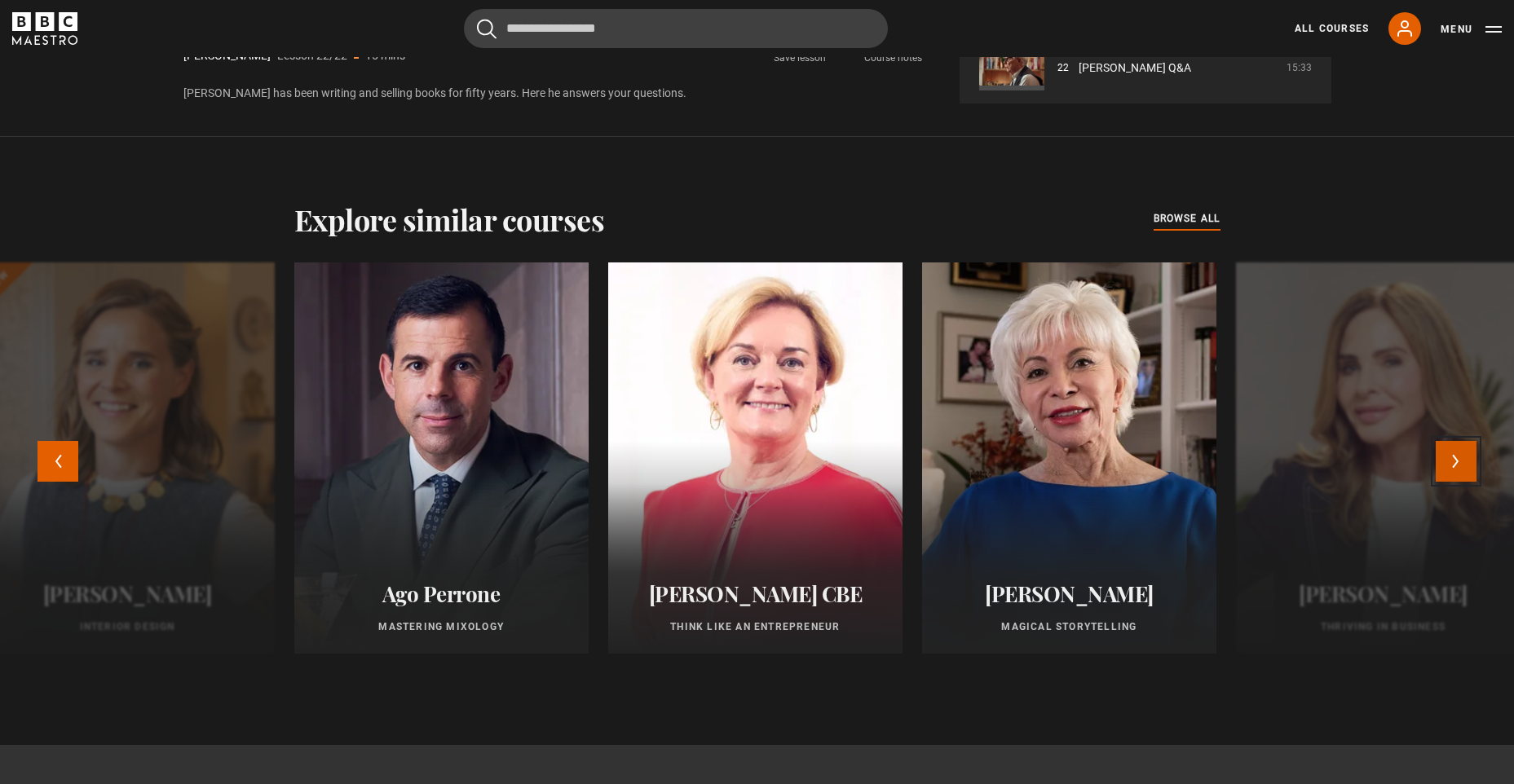
click at [1463, 450] on button "Next" at bounding box center [1456, 461] width 41 height 41
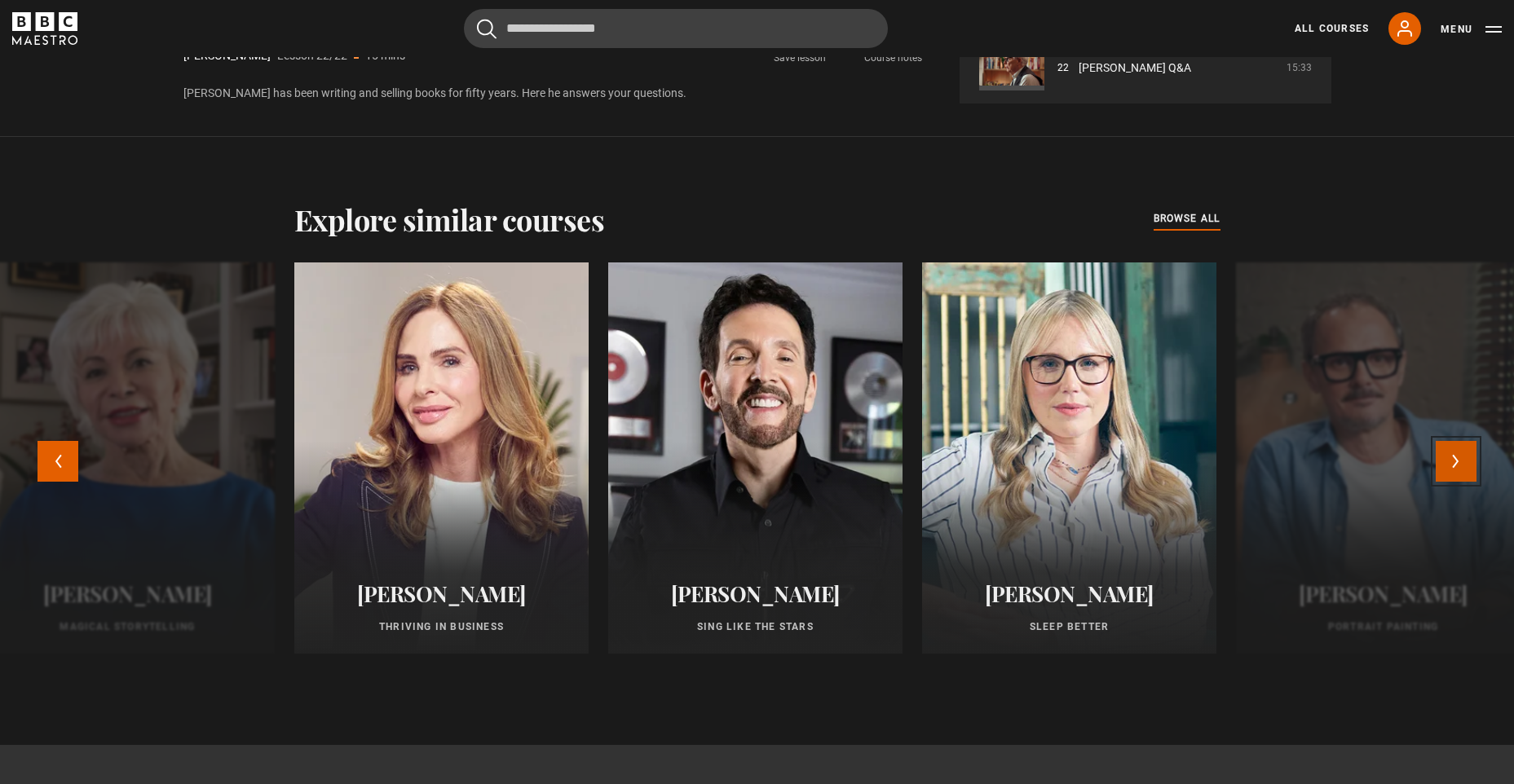
click at [1463, 450] on button "Next" at bounding box center [1456, 461] width 41 height 41
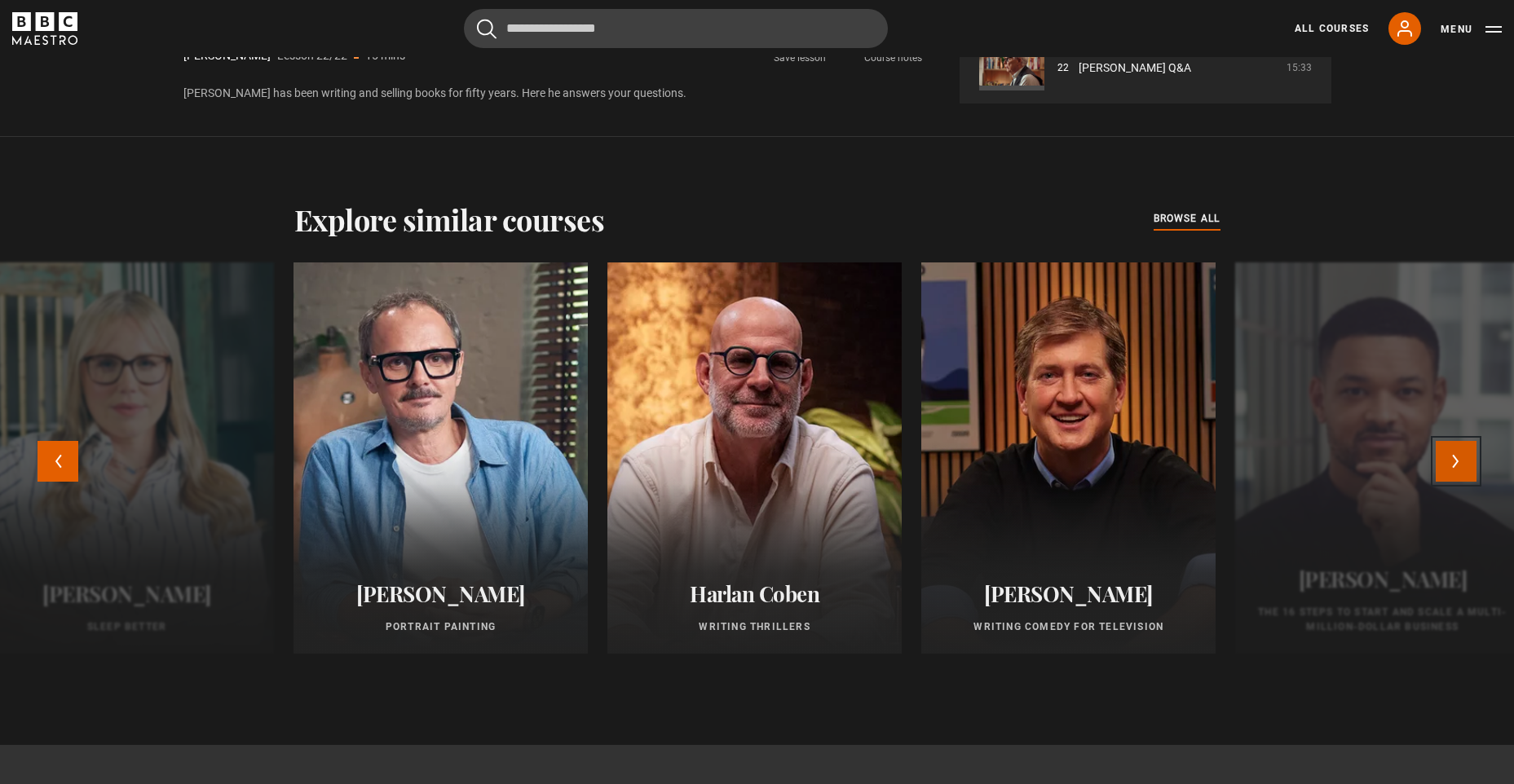
click at [1445, 457] on button "Next" at bounding box center [1456, 461] width 41 height 41
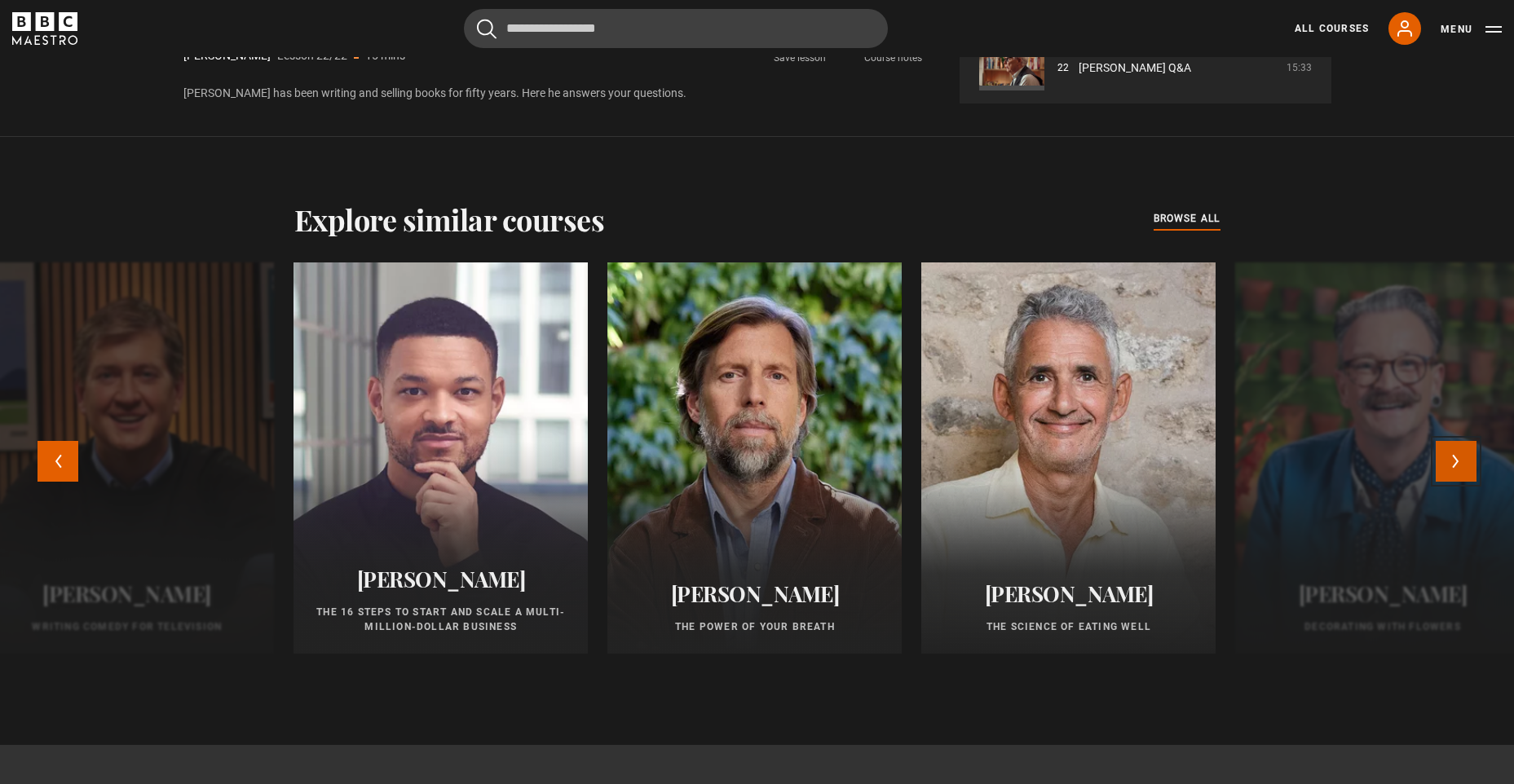
click at [1445, 457] on button "Next" at bounding box center [1456, 461] width 41 height 41
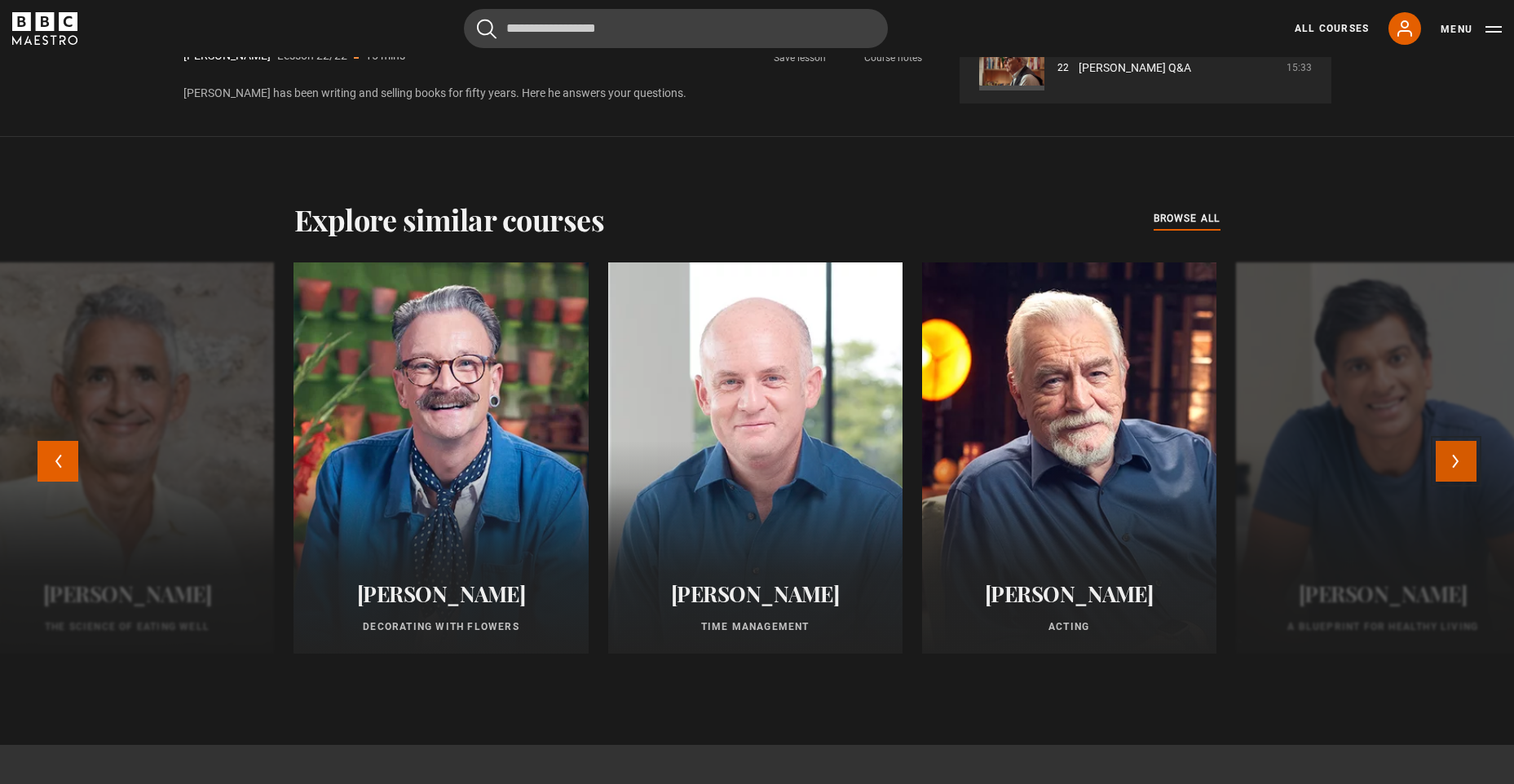
click at [1445, 457] on button "Next" at bounding box center [1456, 461] width 41 height 41
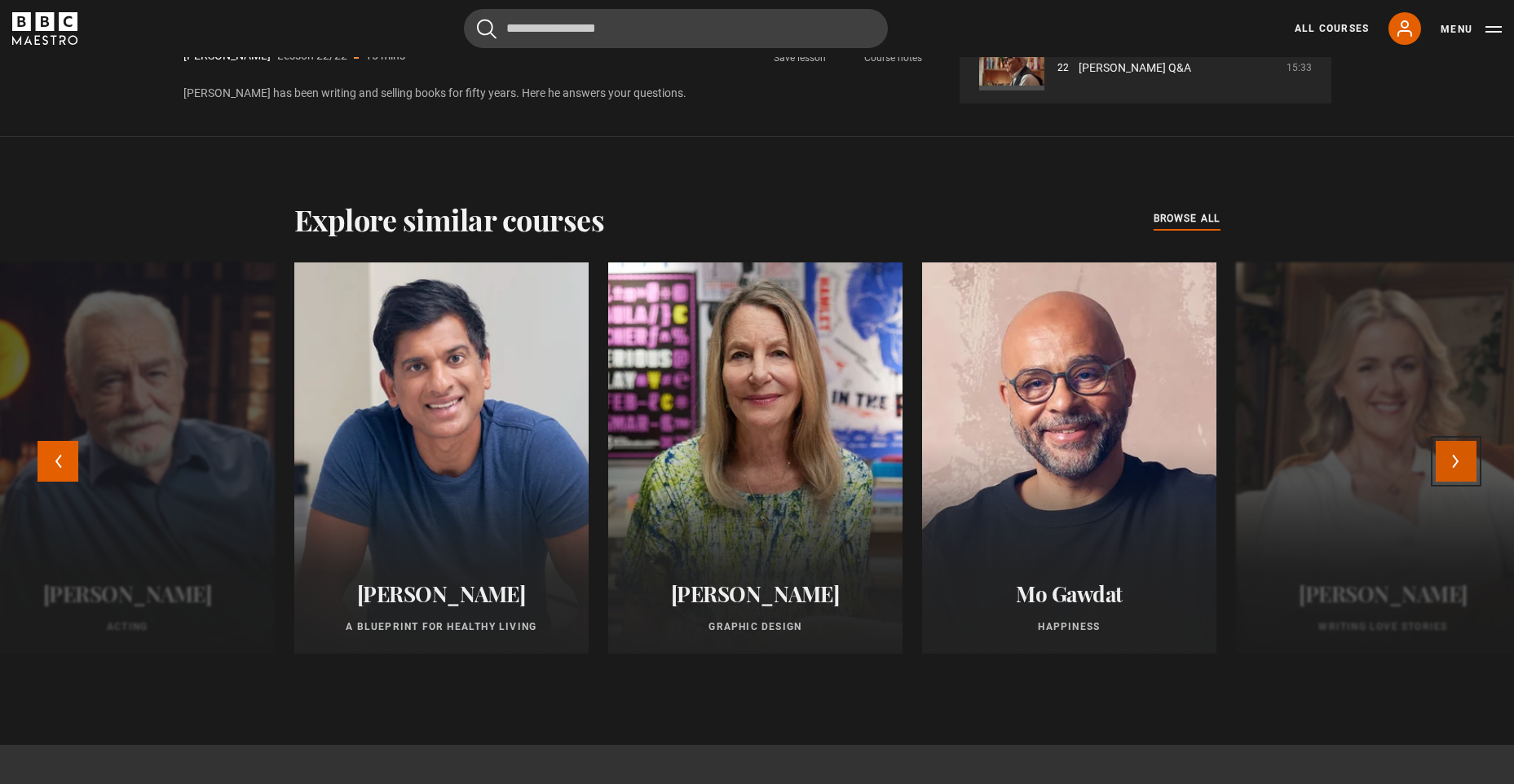
click at [1445, 457] on button "Next" at bounding box center [1456, 461] width 41 height 41
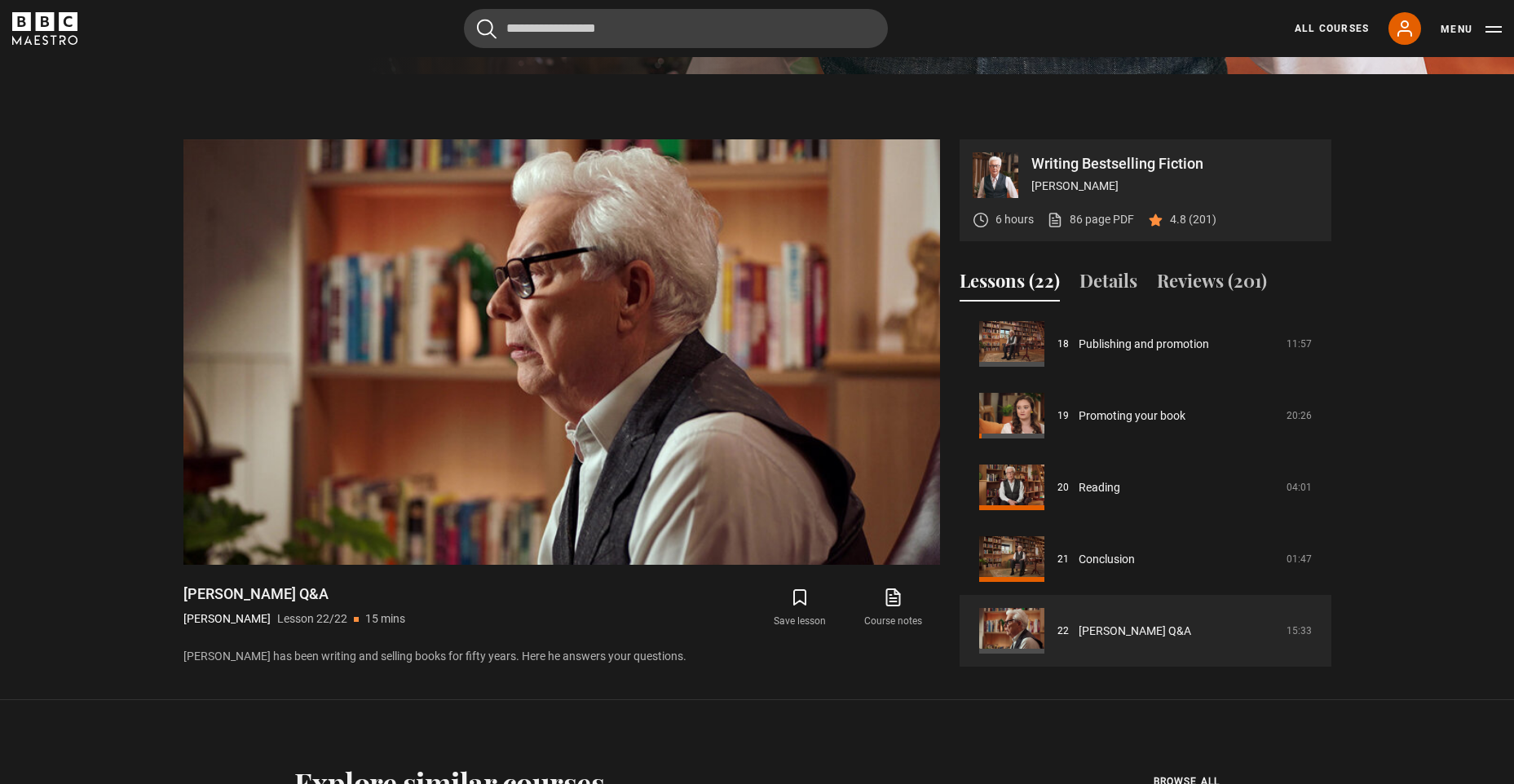
scroll to position [711, 0]
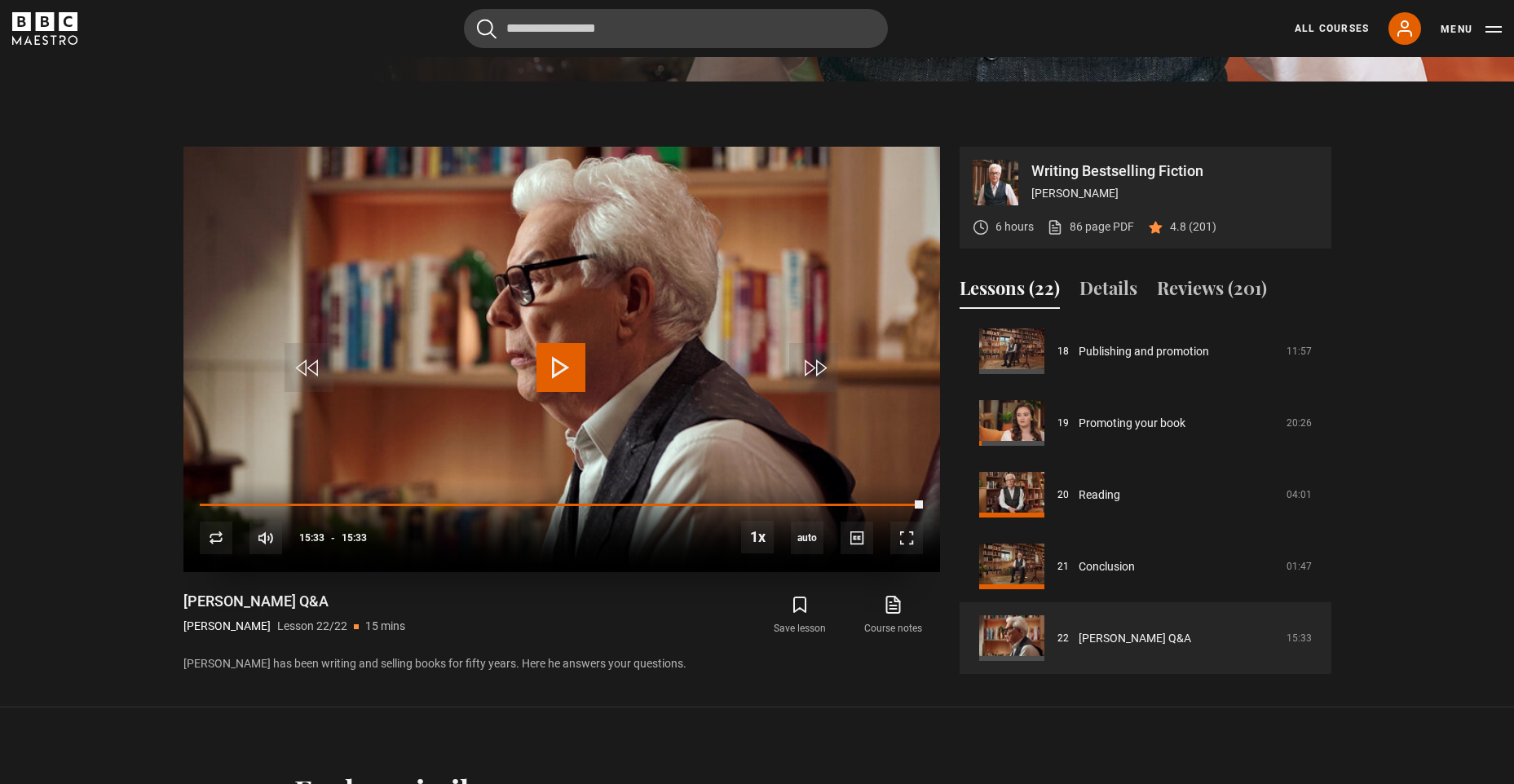
click at [561, 368] on span "Video Player" at bounding box center [560, 367] width 49 height 49
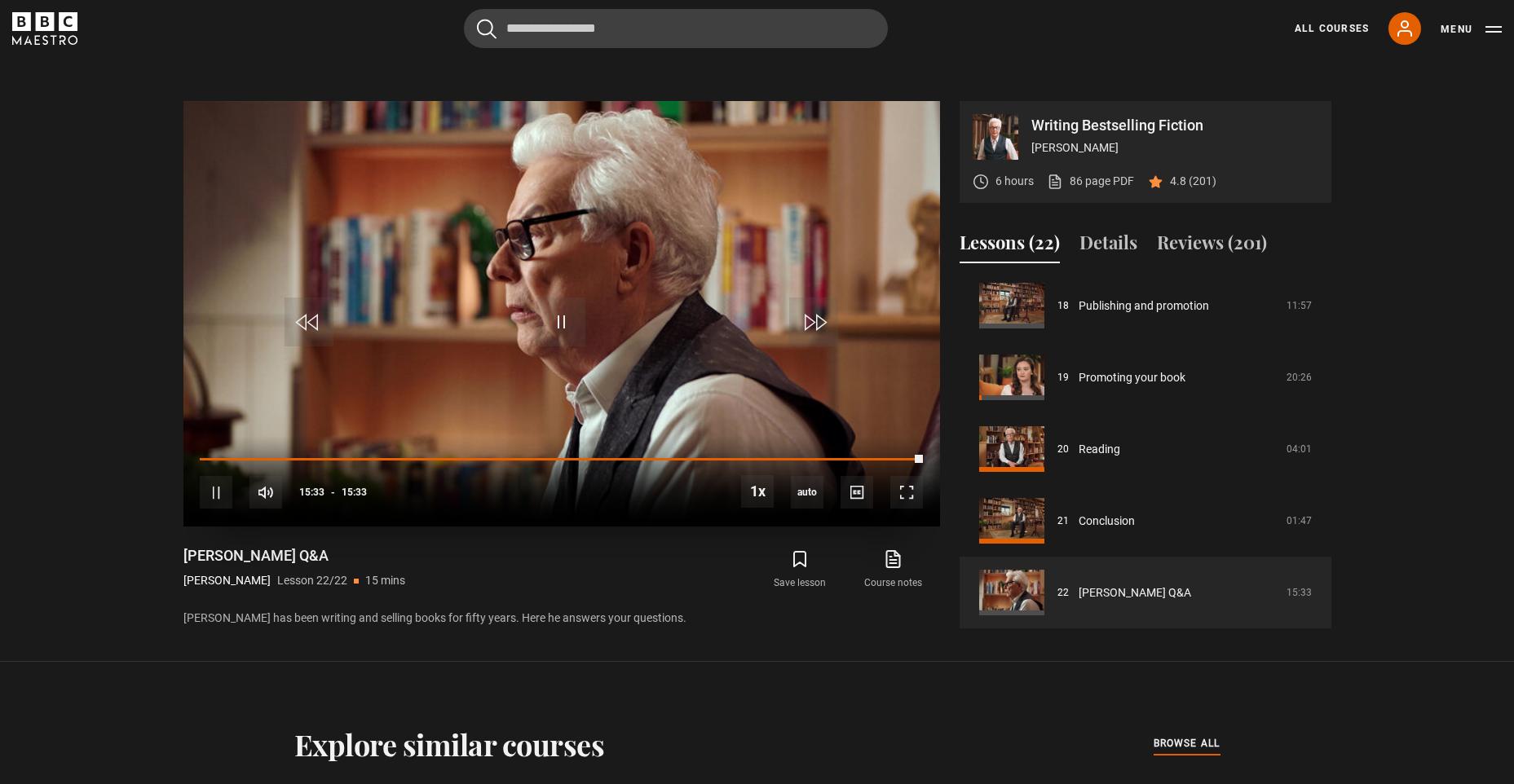
scroll to position [792, 0]
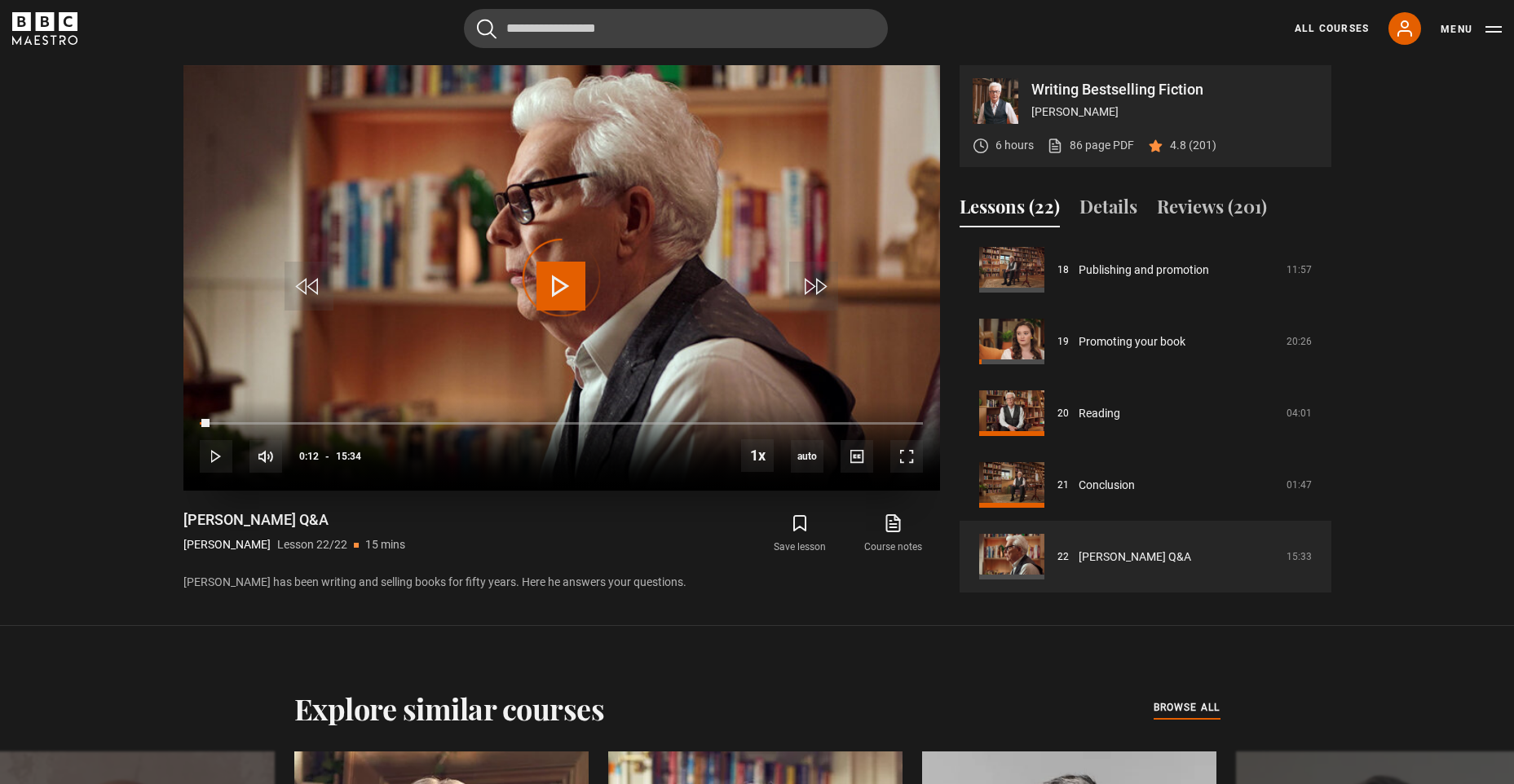
drag, startPoint x: 209, startPoint y: 424, endPoint x: 604, endPoint y: 429, distance: 395.0
click at [604, 429] on div "10s Skip Back 10 seconds Play 10s Skip Forward 10 seconds Loaded : 0.00% 08:27 …" at bounding box center [561, 445] width 756 height 91
drag, startPoint x: 636, startPoint y: 422, endPoint x: 746, endPoint y: 412, distance: 110.5
click at [750, 412] on div "10s Skip Back 10 seconds Play 10s Skip Forward 10 seconds Loaded : 0.00% 09:15 …" at bounding box center [561, 445] width 756 height 91
drag, startPoint x: 654, startPoint y: 418, endPoint x: 842, endPoint y: 436, distance: 188.9
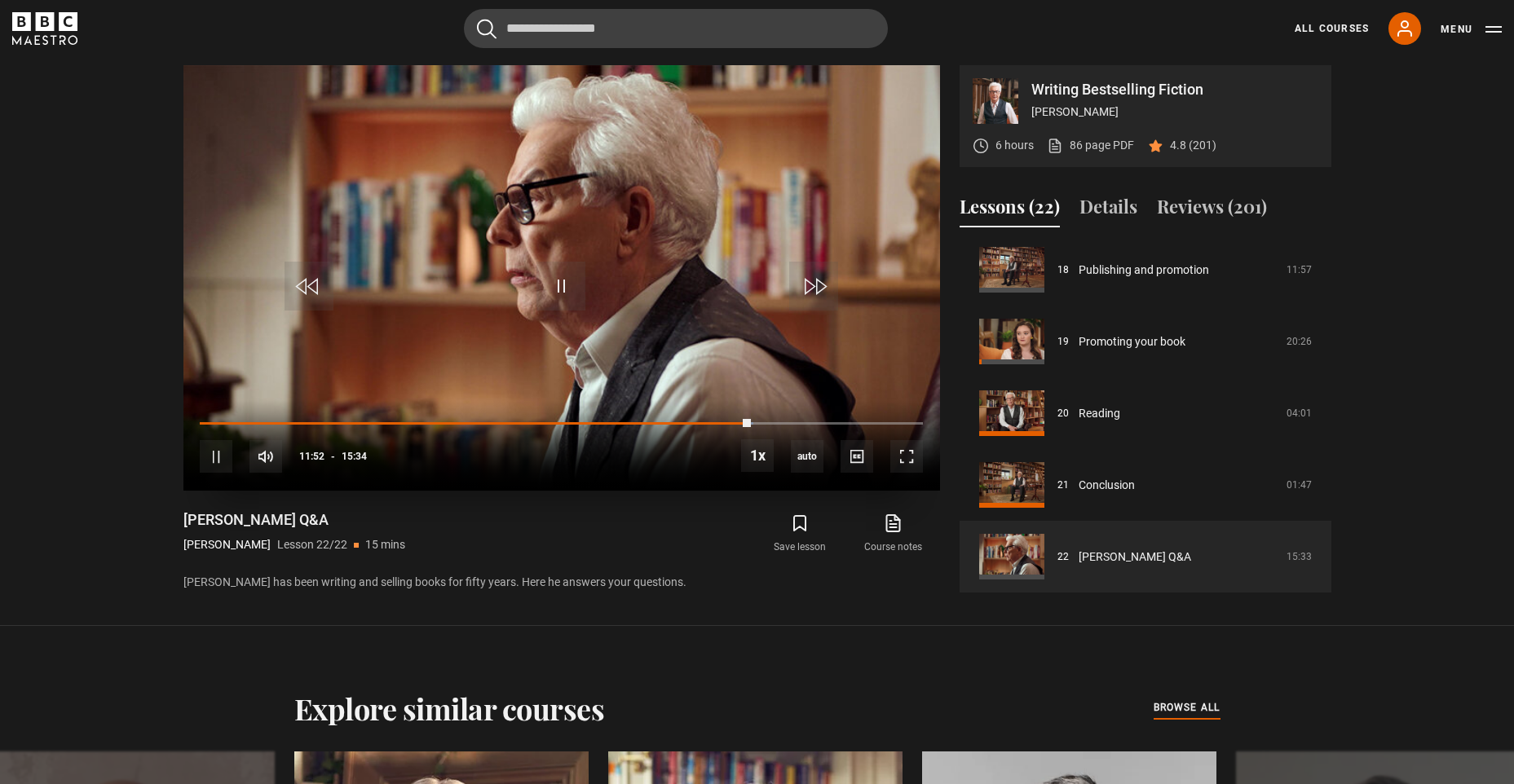
click at [842, 436] on div "10s Skip Back 10 seconds Pause 10s Skip Forward 10 seconds Loaded : 76.55% 10:2…" at bounding box center [561, 445] width 756 height 91
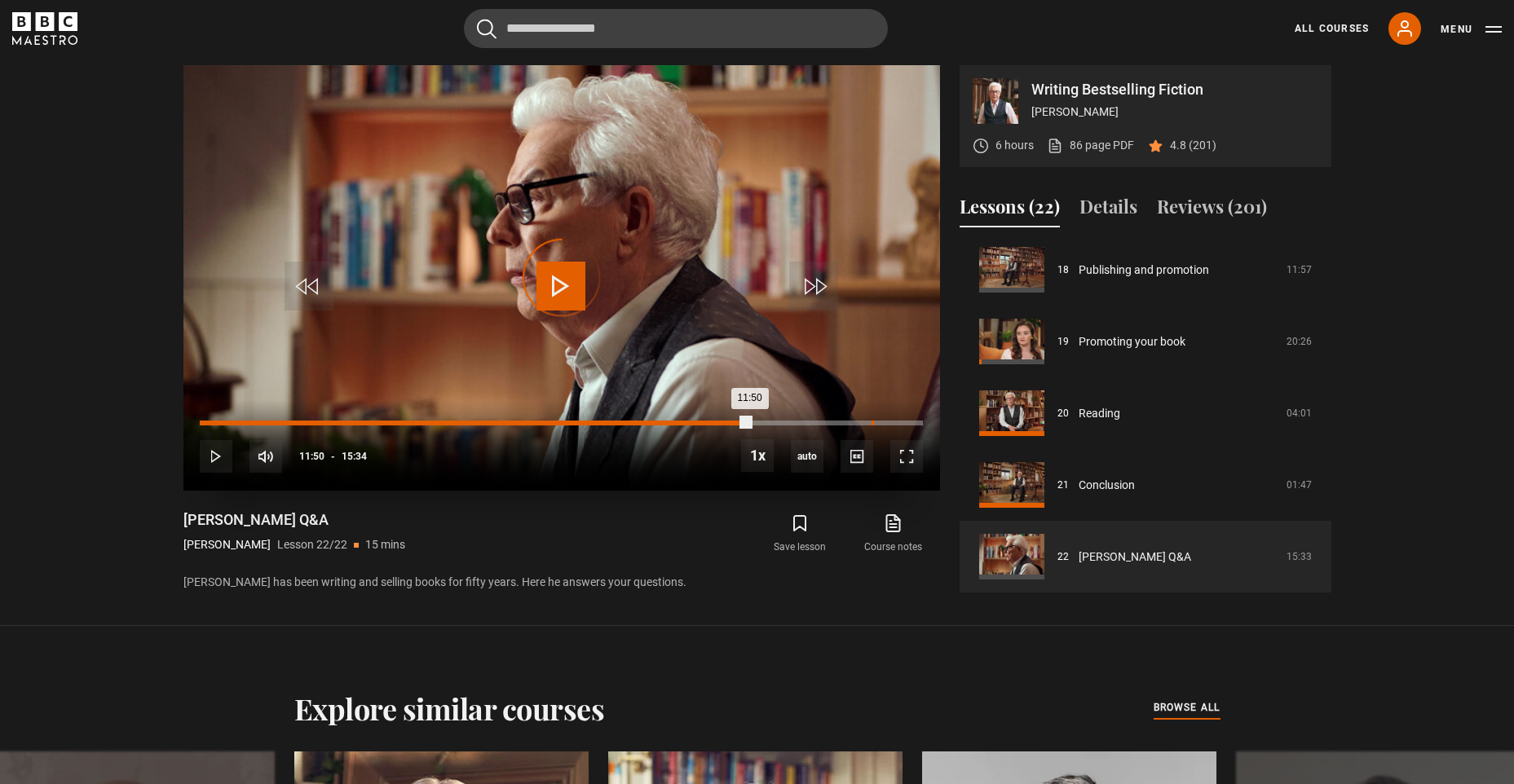
drag, startPoint x: 749, startPoint y: 423, endPoint x: 873, endPoint y: 424, distance: 124.0
click at [873, 424] on div "Loaded : 0.00% 14:28 11:50" at bounding box center [560, 423] width 723 height 5
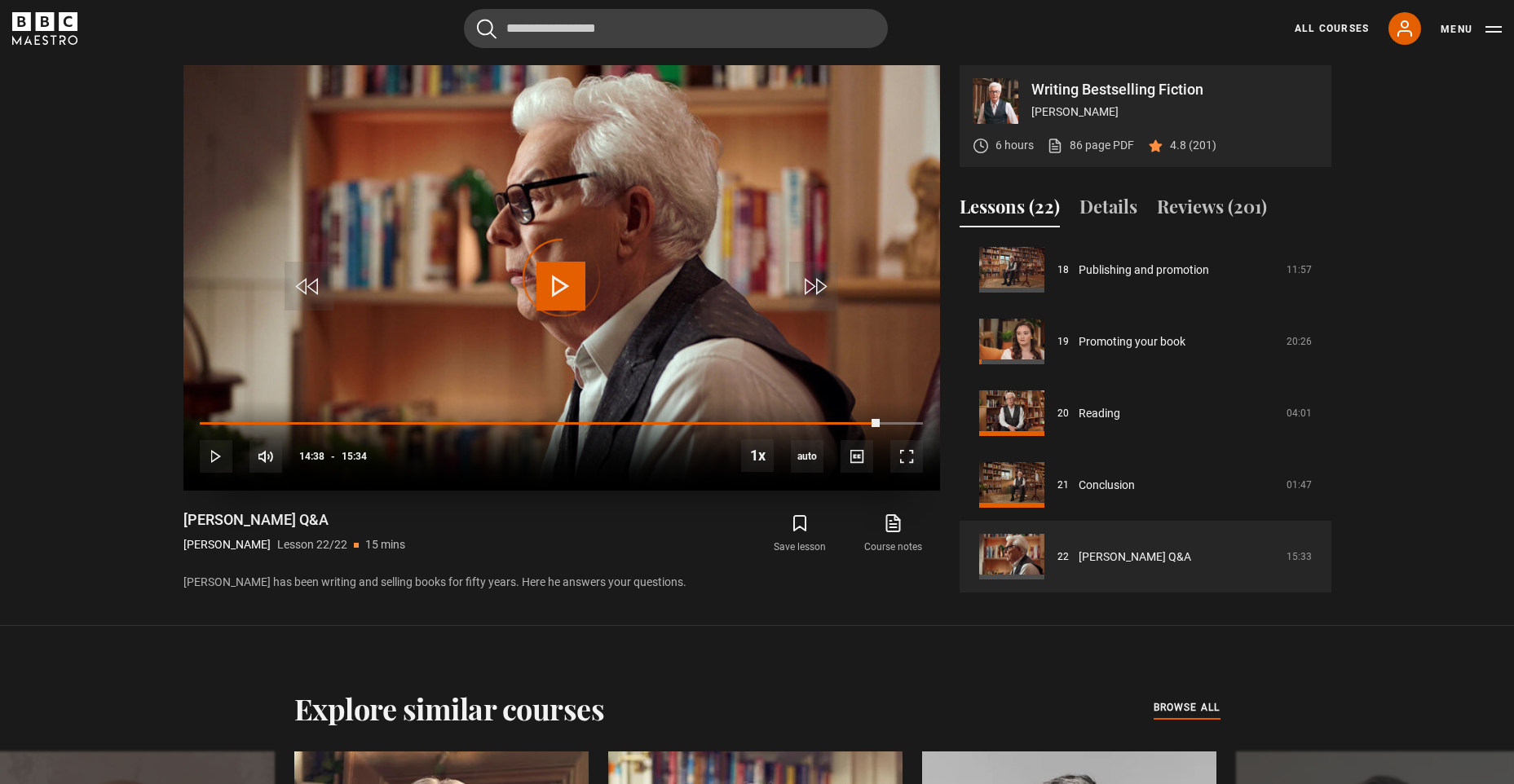
drag, startPoint x: 879, startPoint y: 430, endPoint x: 918, endPoint y: 429, distance: 39.0
click at [918, 429] on div "10s Skip Back 10 seconds Play 10s Skip Forward 10 seconds Loaded : 0.00% 14:38 …" at bounding box center [561, 445] width 756 height 91
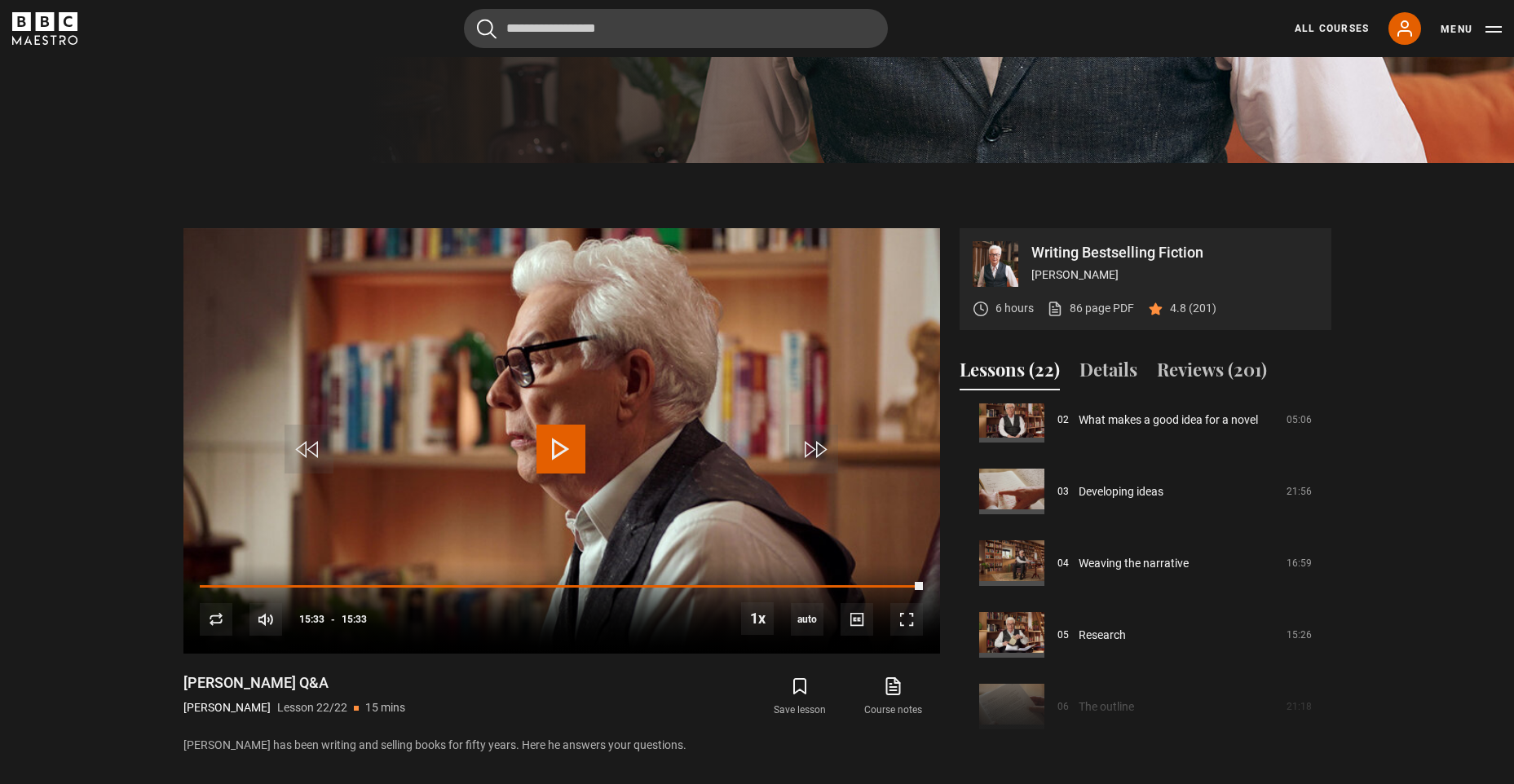
scroll to position [81, 0]
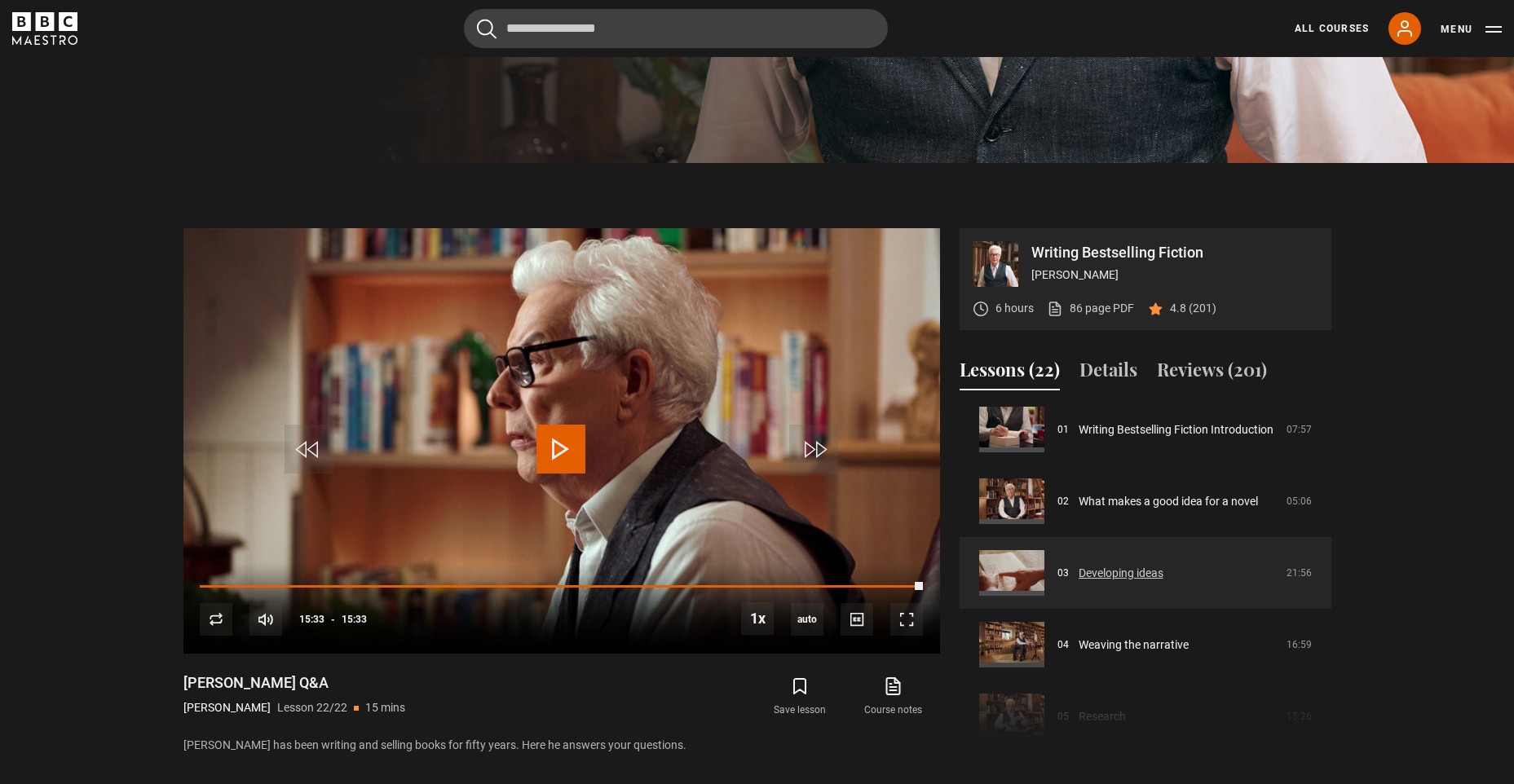
click at [1117, 564] on link "Developing ideas" at bounding box center [1121, 572] width 85 height 17
click at [1108, 567] on link "Developing ideas" at bounding box center [1121, 572] width 85 height 17
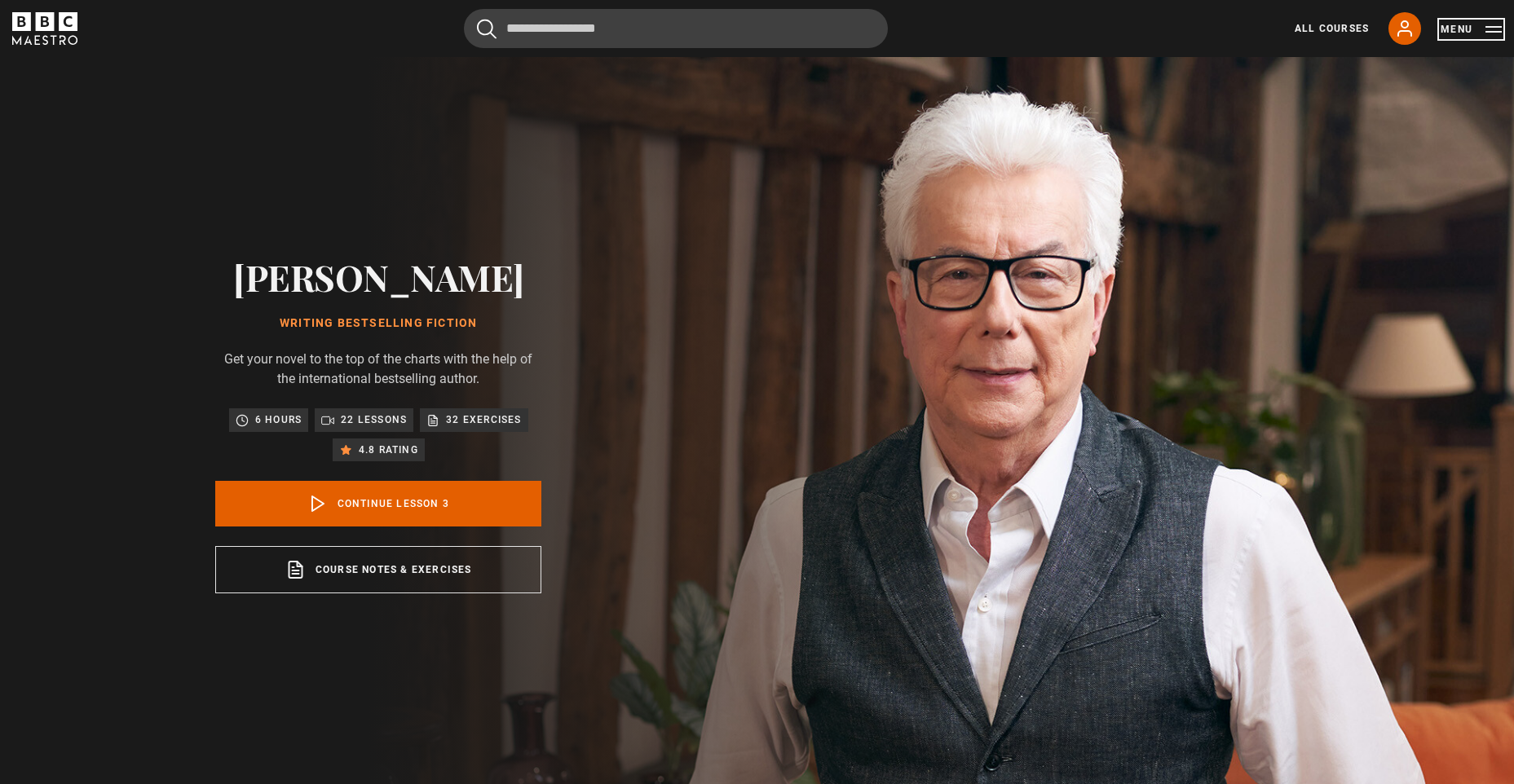
click at [1478, 28] on button "Menu" at bounding box center [1471, 29] width 61 height 16
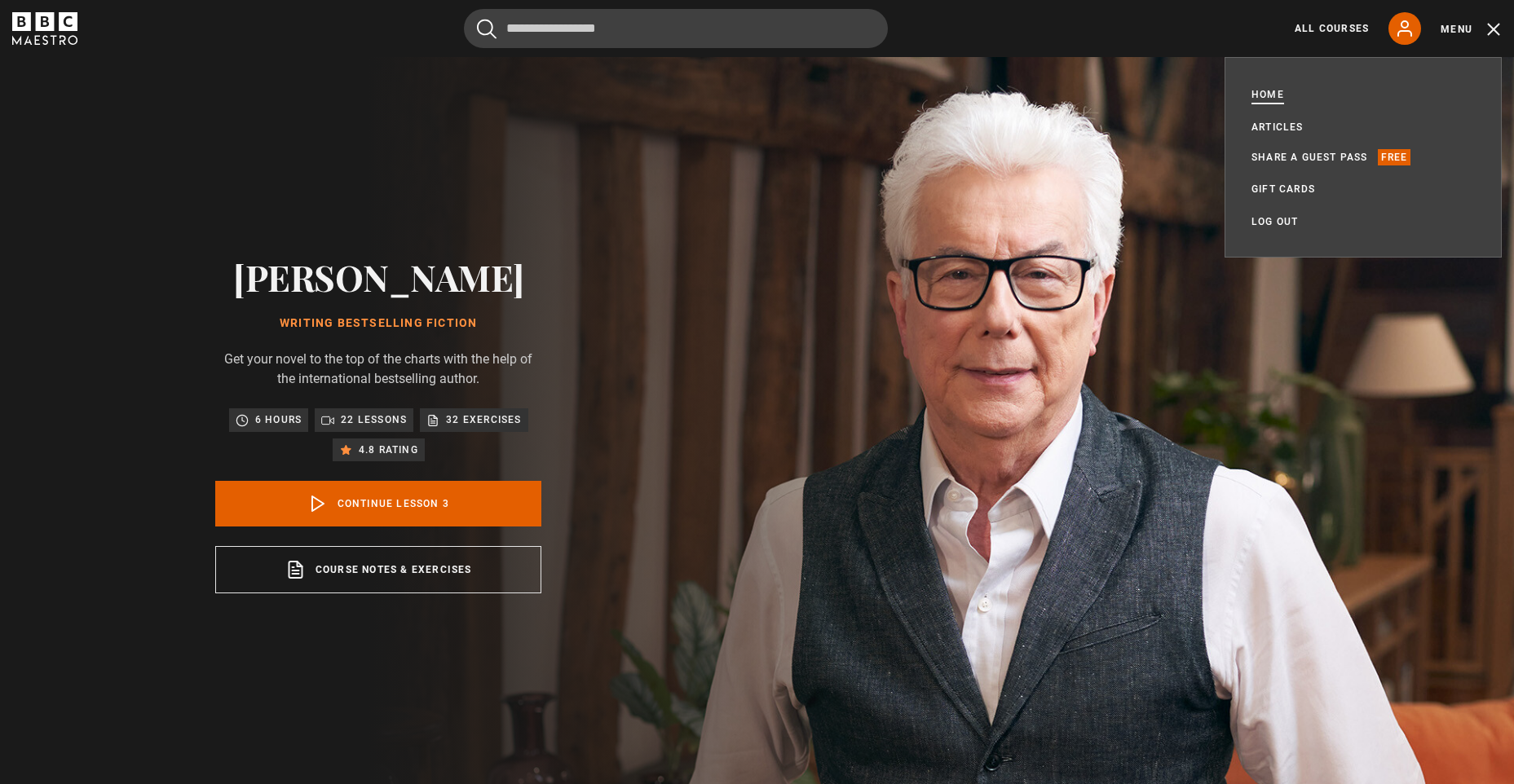
click at [1280, 92] on link "Home" at bounding box center [1267, 94] width 33 height 16
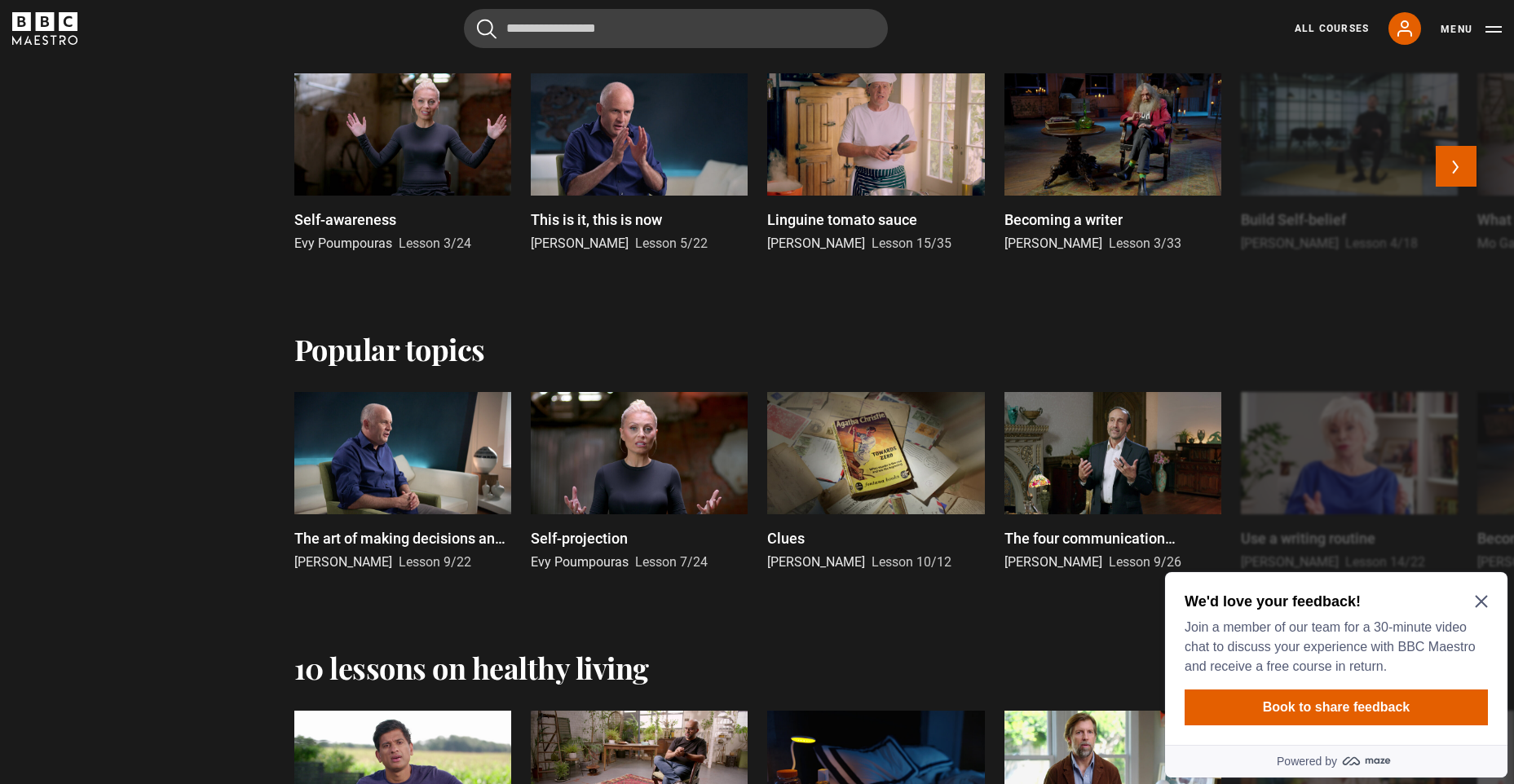
scroll to position [896, 0]
click at [1486, 601] on icon "Close Maze Prompt" at bounding box center [1481, 601] width 13 height 13
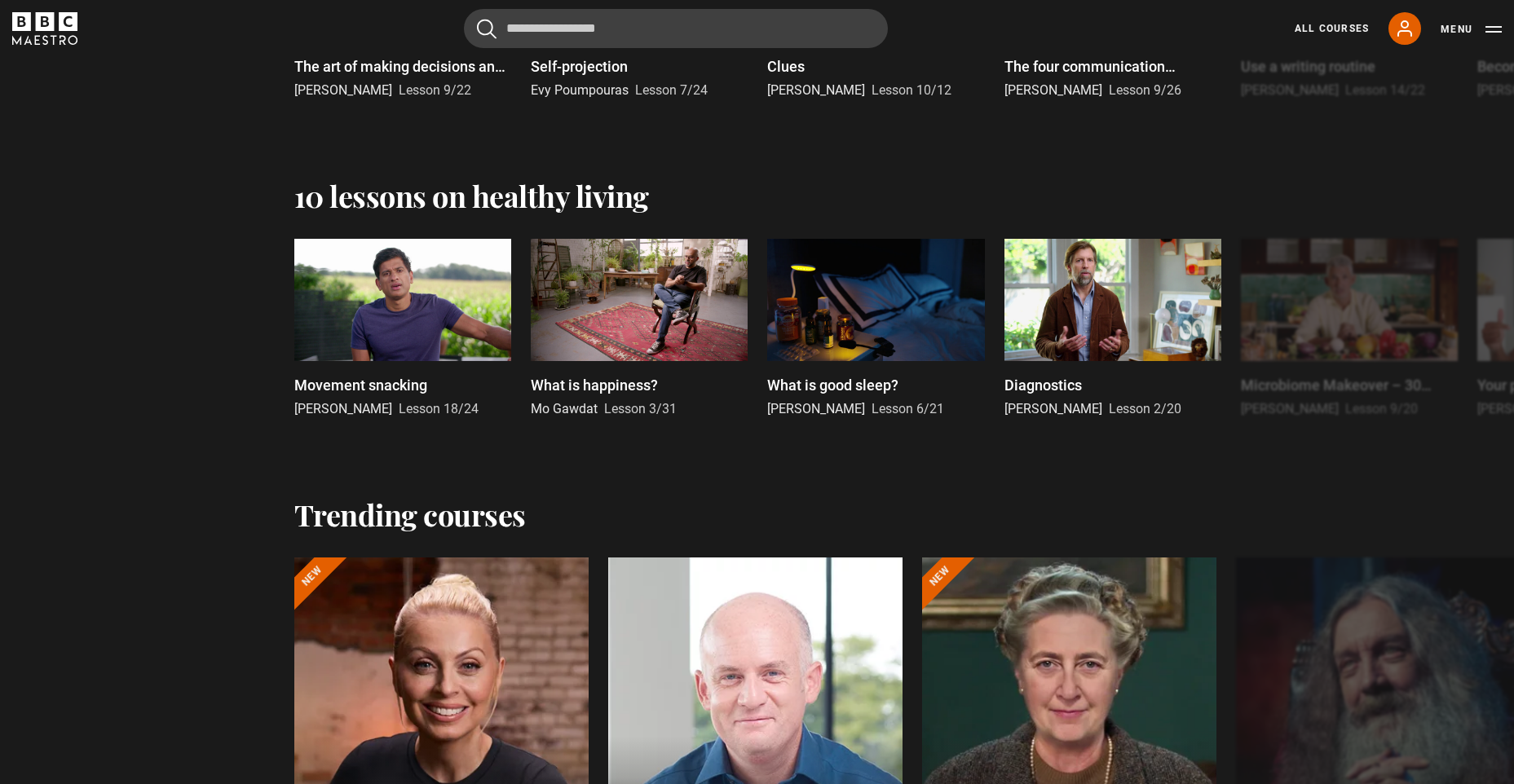
scroll to position [1436, 0]
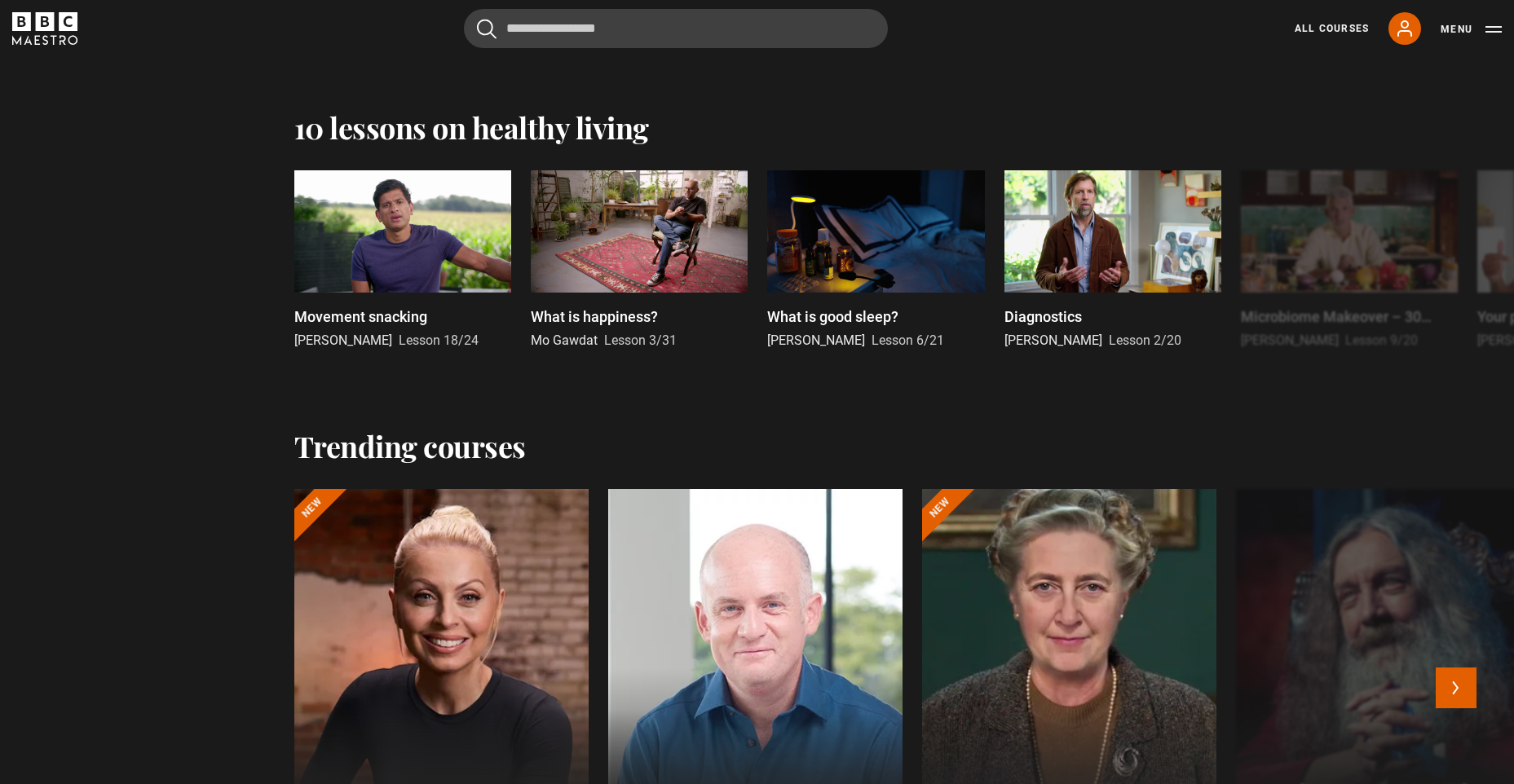
click at [1047, 561] on div at bounding box center [1068, 684] width 324 height 430
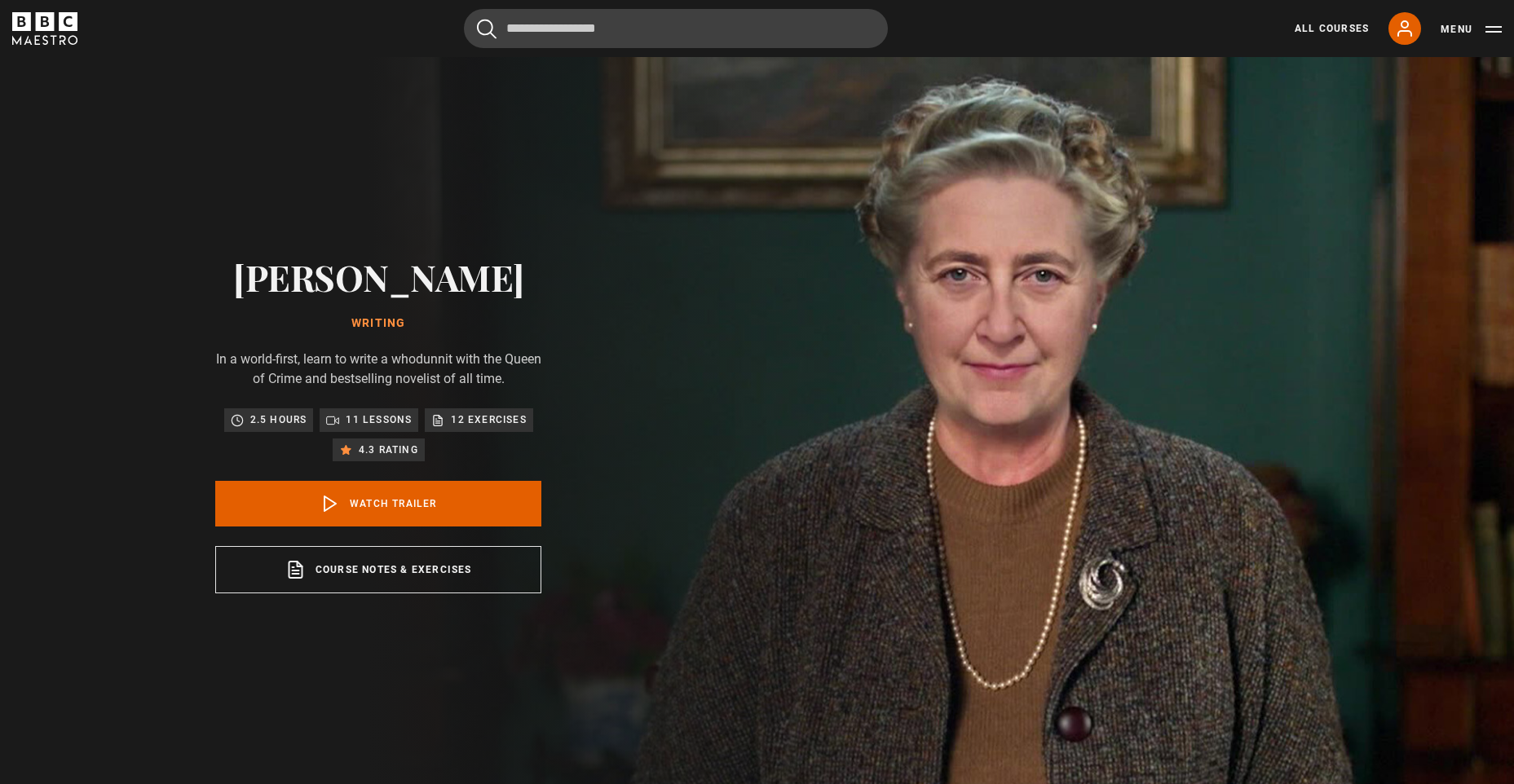
click at [375, 415] on p "11 lessons" at bounding box center [378, 420] width 66 height 16
click at [384, 494] on link "Watch Trailer" at bounding box center [378, 504] width 326 height 46
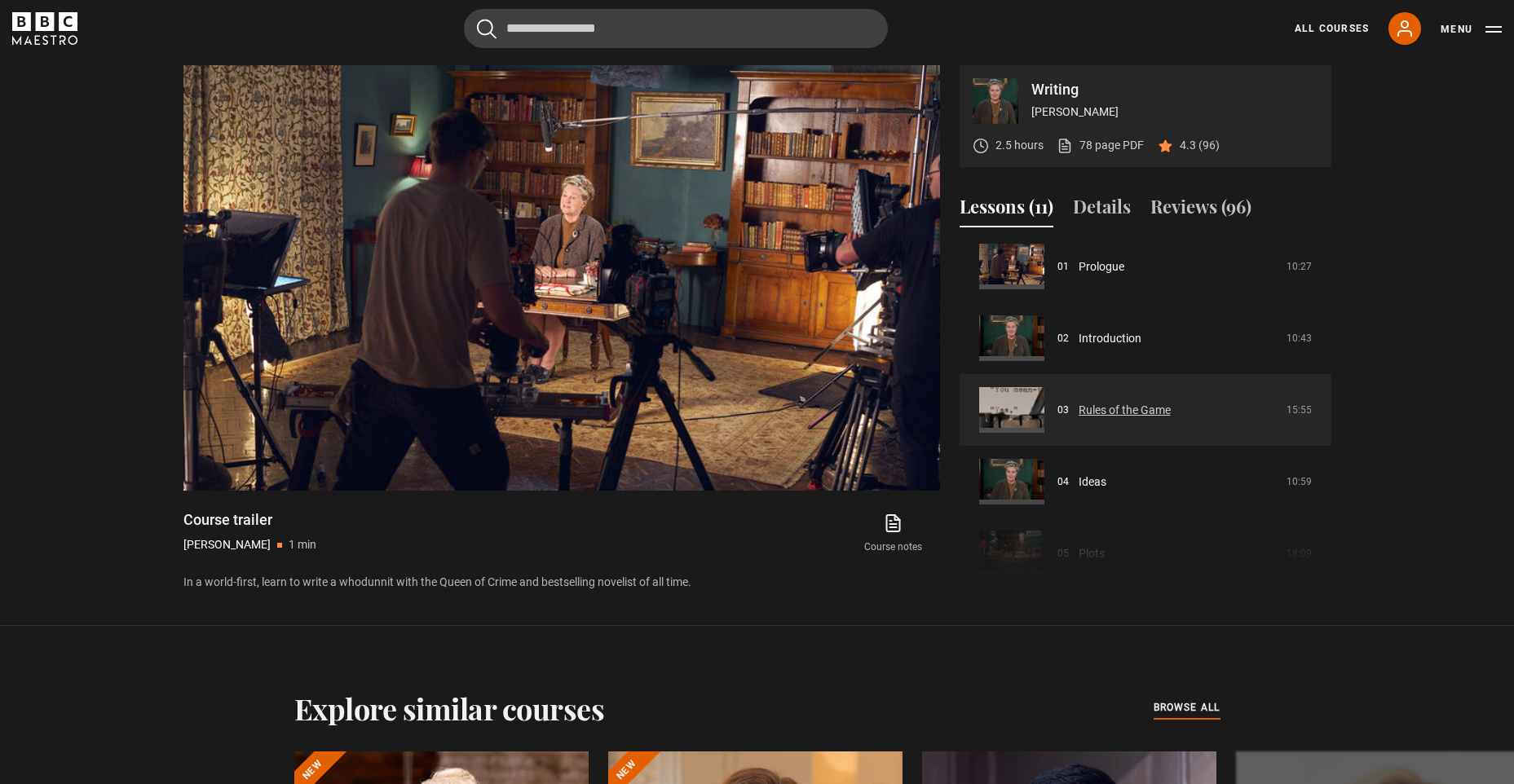
scroll to position [163, 0]
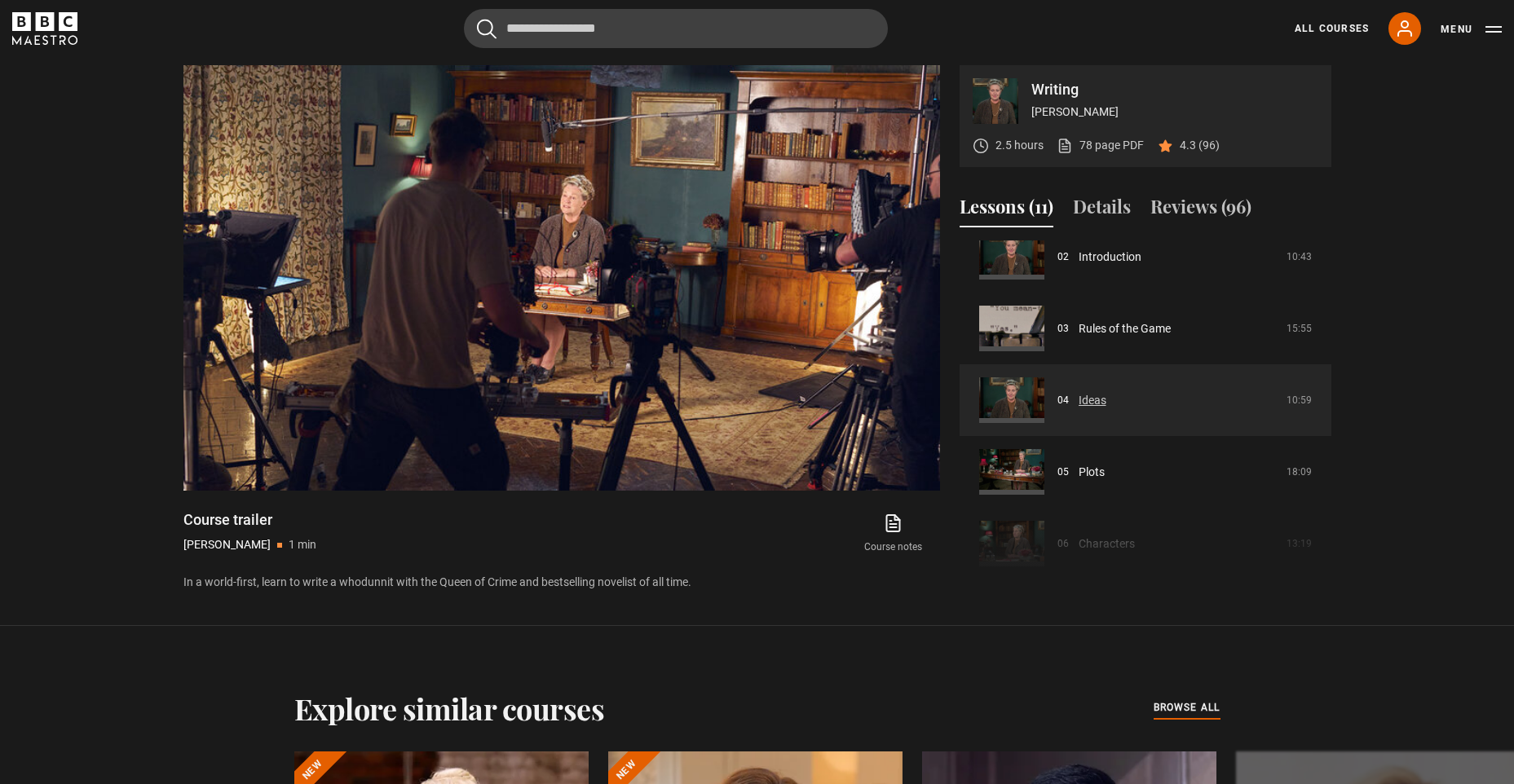
click at [1089, 400] on link "Ideas" at bounding box center [1091, 399] width 27 height 17
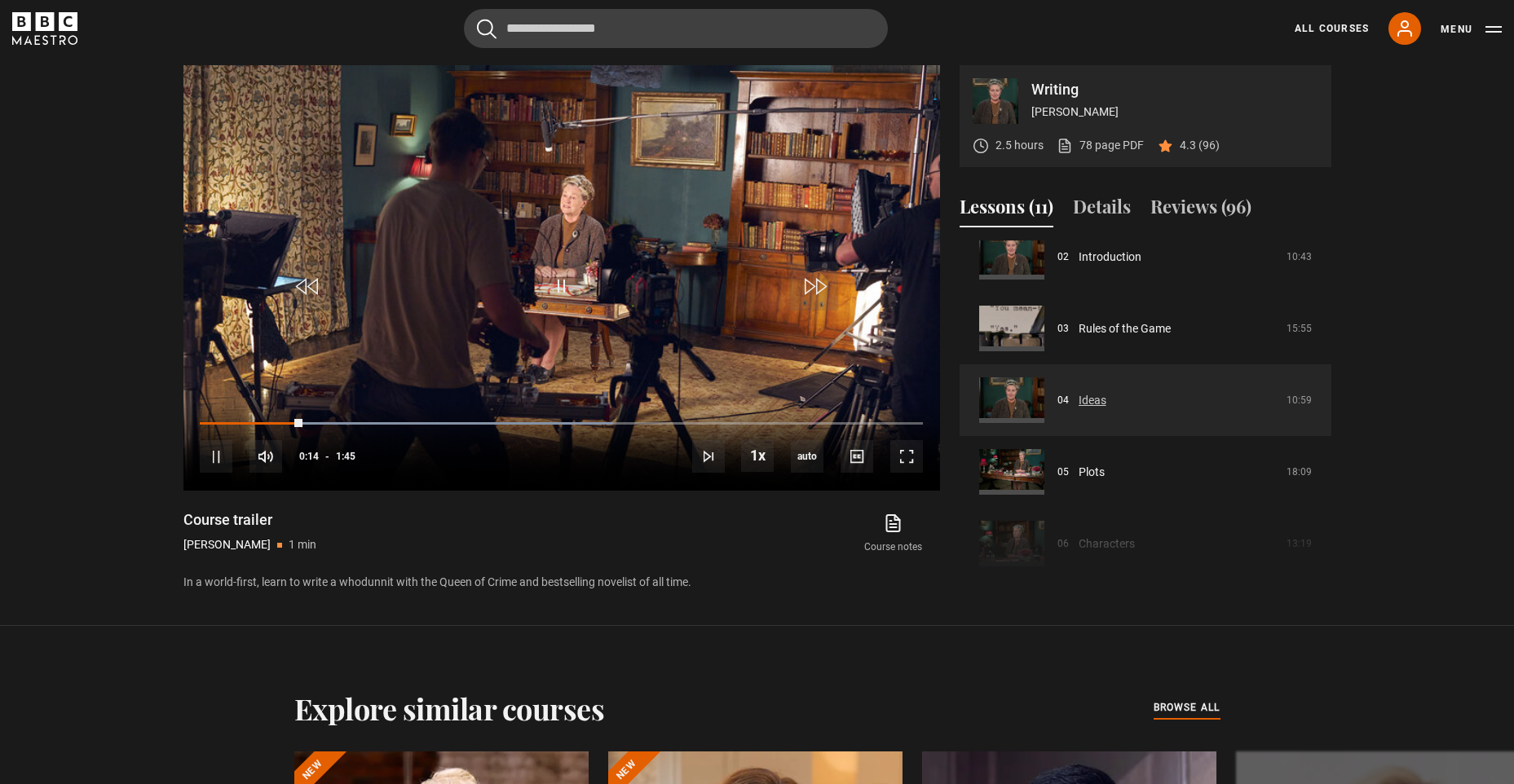
click at [1089, 392] on link "Ideas" at bounding box center [1091, 399] width 27 height 17
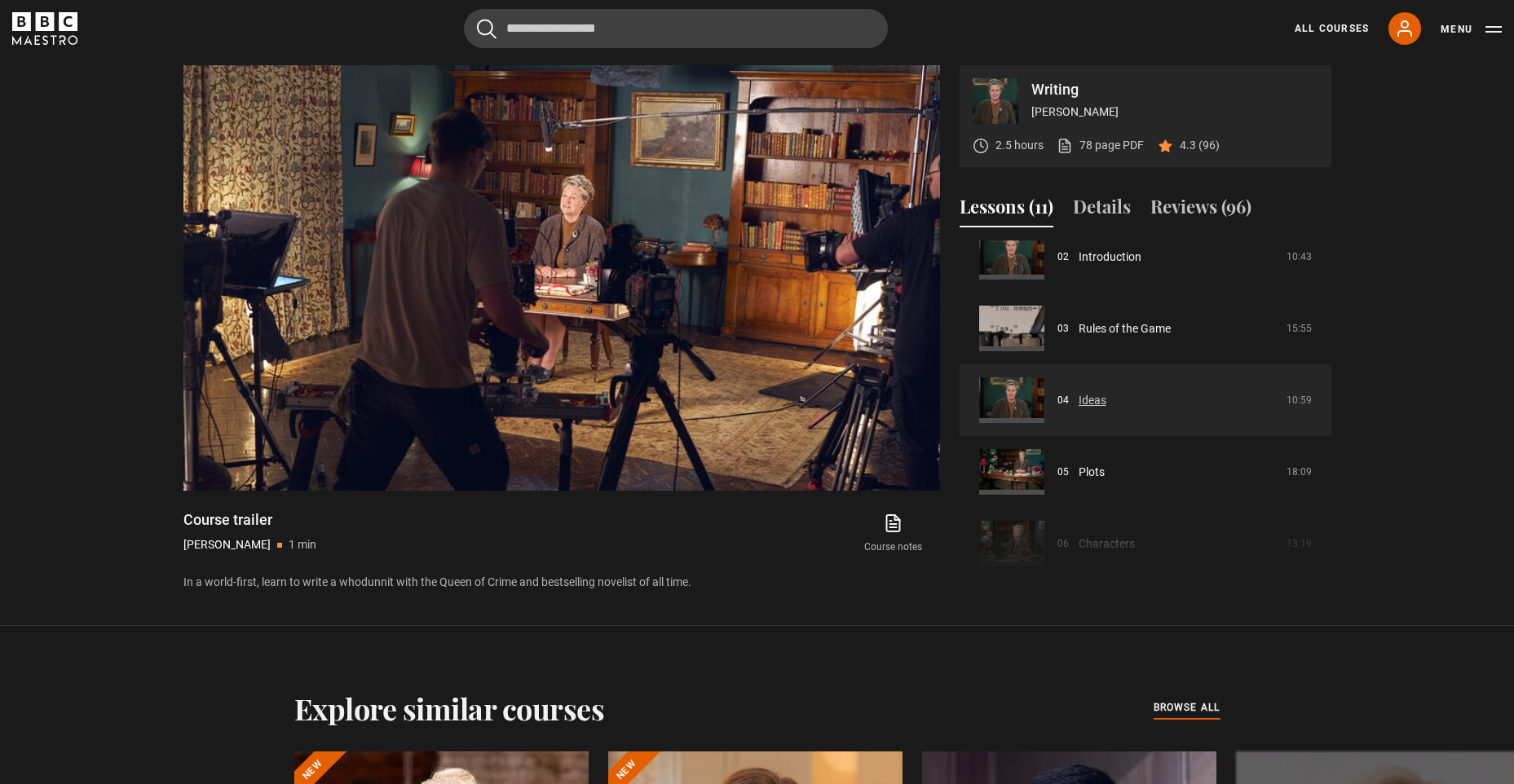
click at [1078, 407] on link "Ideas" at bounding box center [1091, 399] width 27 height 17
click at [1106, 399] on link "Ideas" at bounding box center [1091, 399] width 27 height 17
click at [1078, 399] on link "Ideas" at bounding box center [1091, 399] width 27 height 17
click at [1106, 392] on link "Ideas" at bounding box center [1091, 399] width 27 height 17
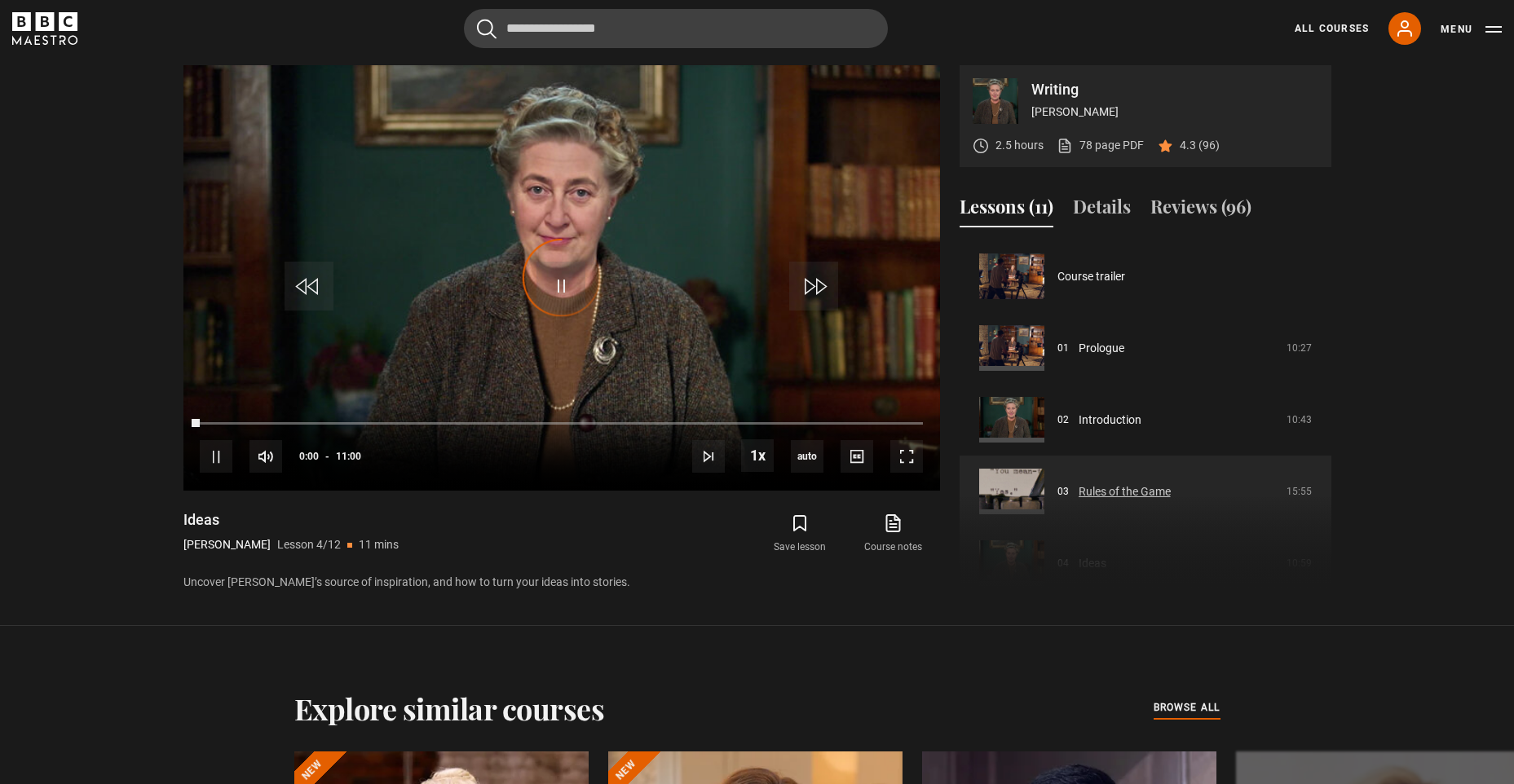
scroll to position [215, 0]
